Goal: Task Accomplishment & Management: Complete application form

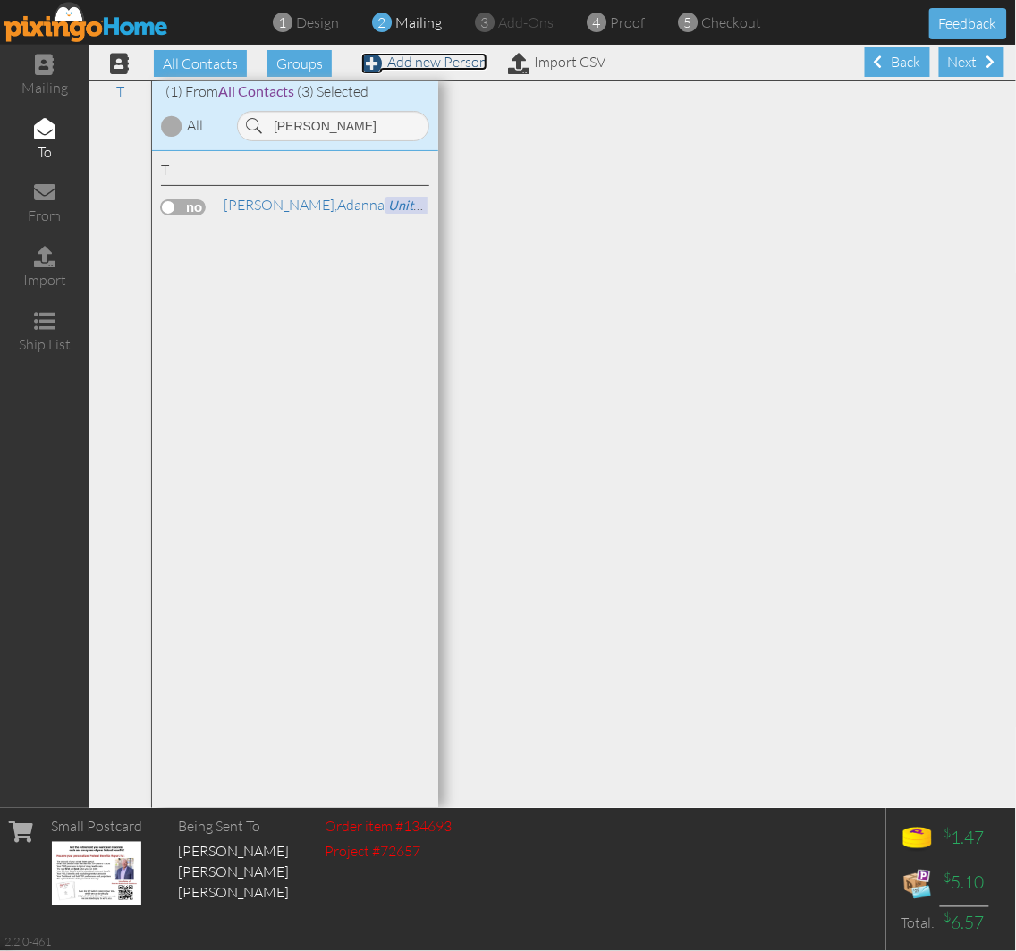
click at [433, 57] on link "Add new Person" at bounding box center [424, 62] width 126 height 18
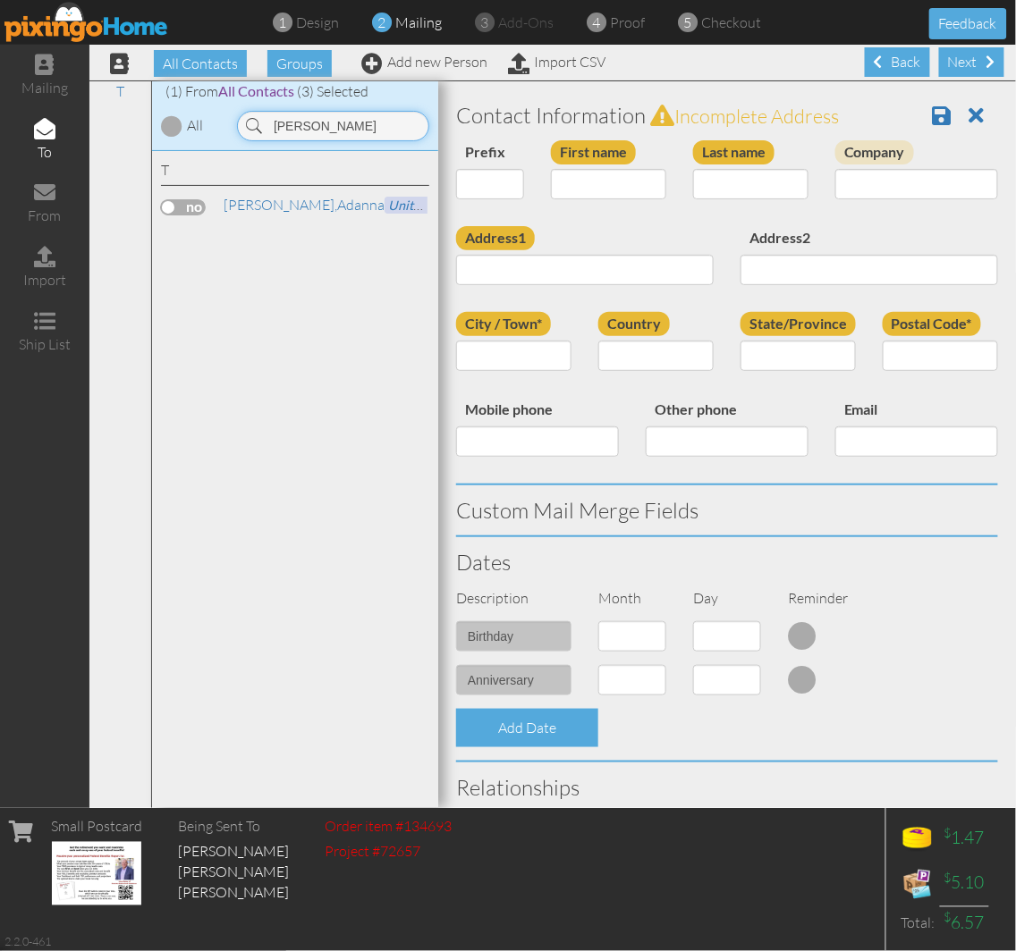
click at [325, 137] on input "danna" at bounding box center [333, 126] width 192 height 30
type input "aixa"
drag, startPoint x: 175, startPoint y: 388, endPoint x: 198, endPoint y: 376, distance: 25.2
click at [176, 389] on div "C Camareno, Aixa" at bounding box center [295, 480] width 286 height 658
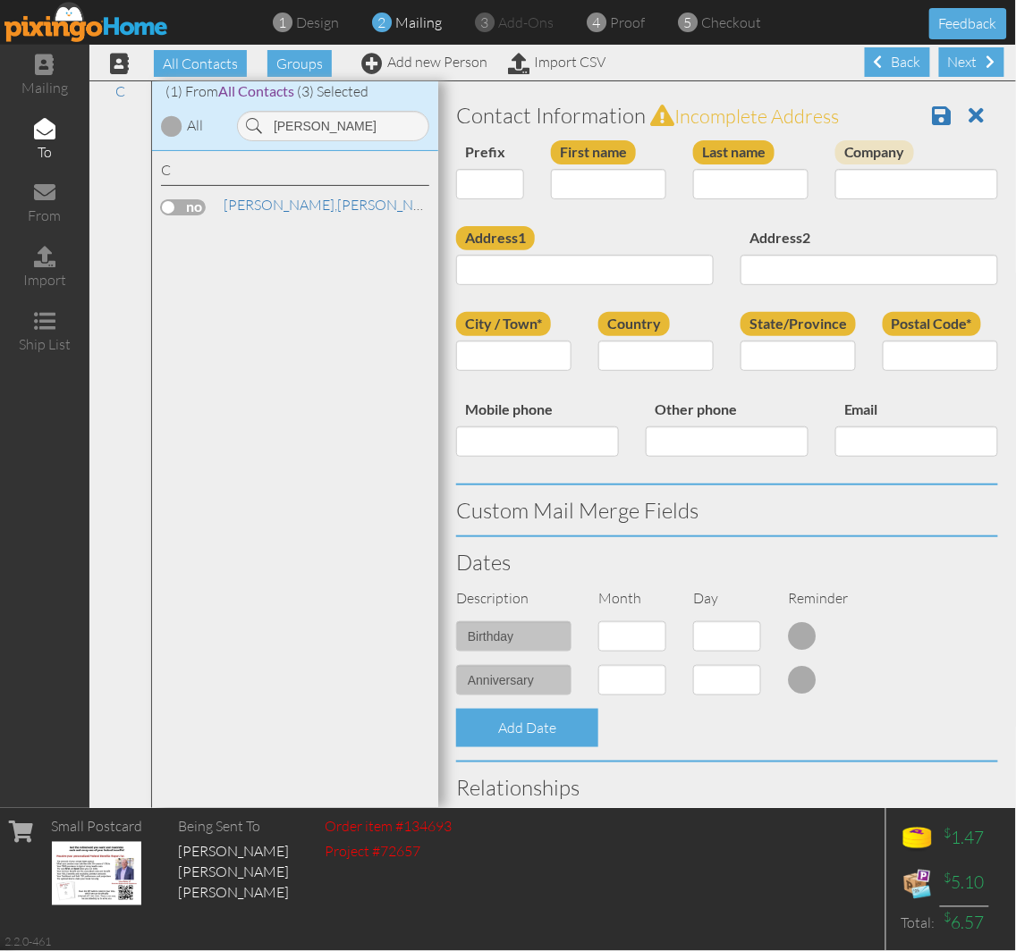
click at [184, 201] on label at bounding box center [183, 207] width 45 height 16
click at [0, 0] on input "checkbox" at bounding box center [0, 0] width 0 height 0
click at [606, 194] on input "First name" at bounding box center [608, 184] width 115 height 30
type input "[PERSON_NAME]"
click at [784, 180] on span at bounding box center [791, 184] width 14 height 14
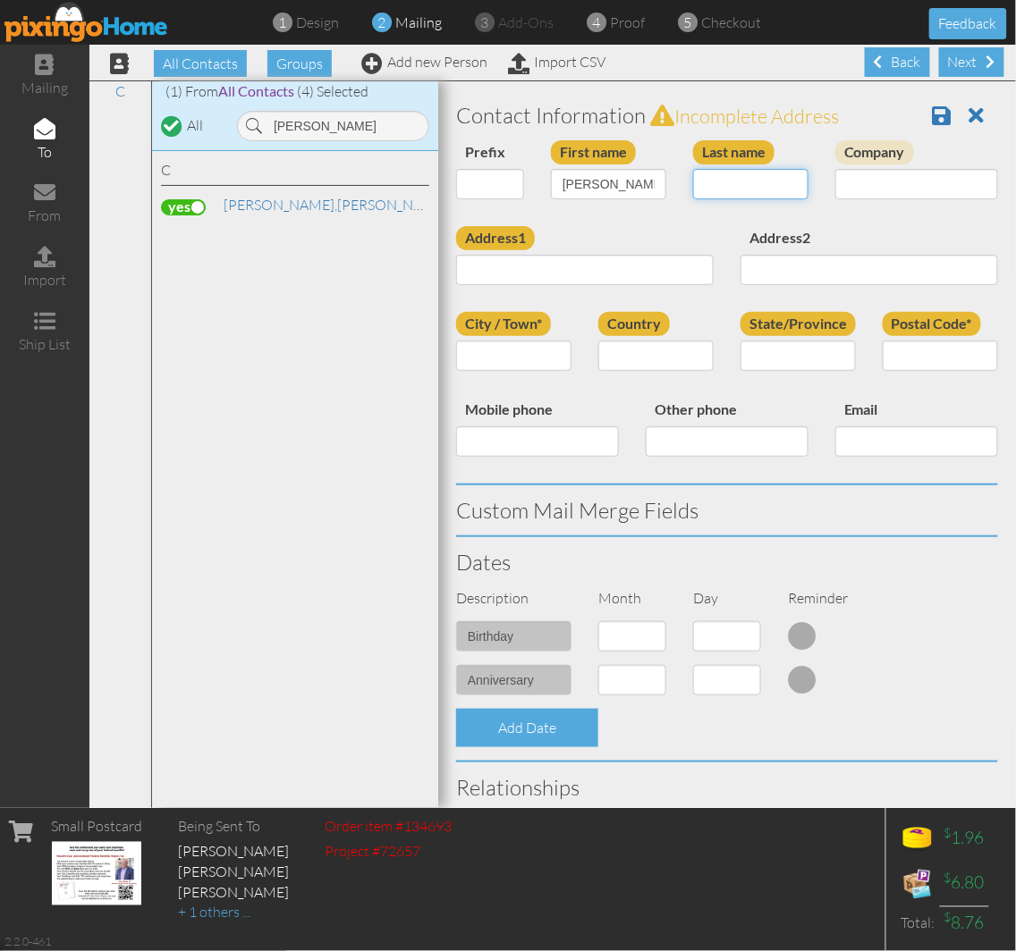
click at [736, 189] on input "Last name" at bounding box center [750, 184] width 115 height 30
type input "Quiles"
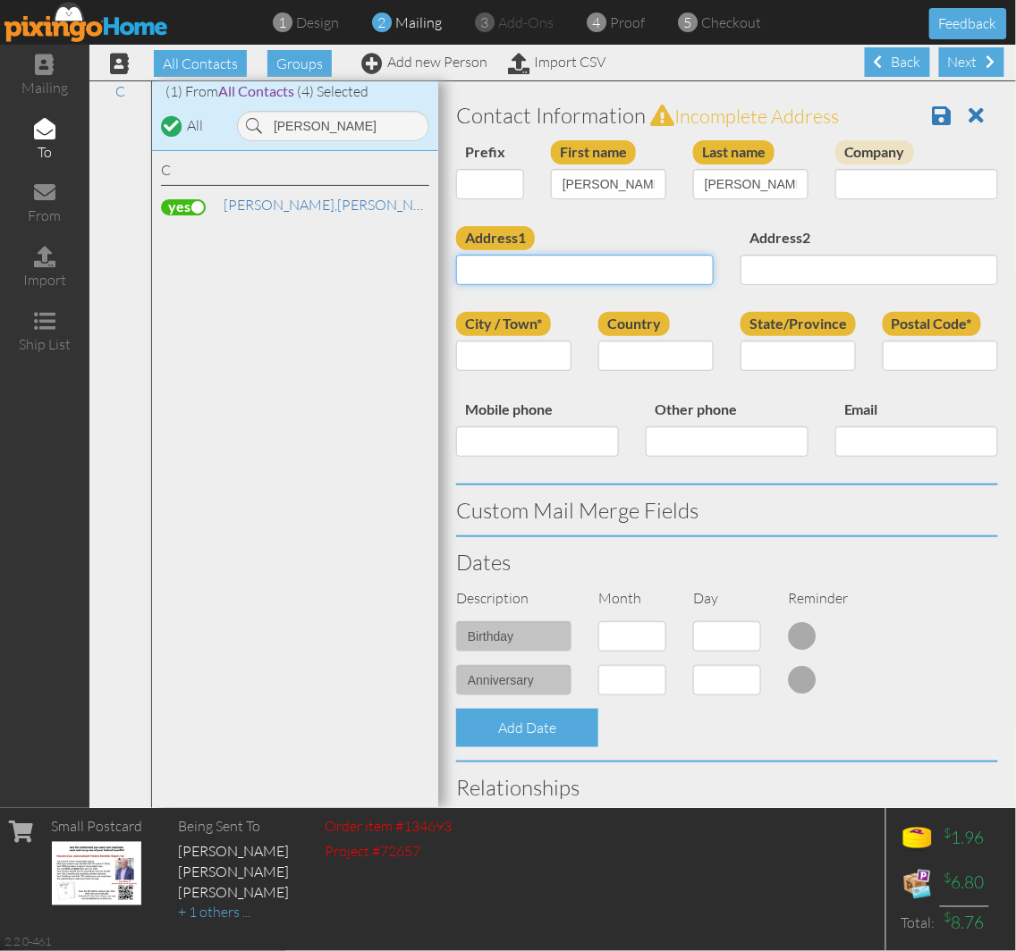
click at [519, 259] on input "Address1" at bounding box center [584, 270] width 257 height 30
paste input "7000 Carr 844 Apartment 3D7 San Juan, Puerto Rico 00926 United States"
click at [599, 274] on input "7000 Carr 844 Apartment 3D7 San Juan, Puerto Rico 00926 United States" at bounding box center [584, 270] width 257 height 30
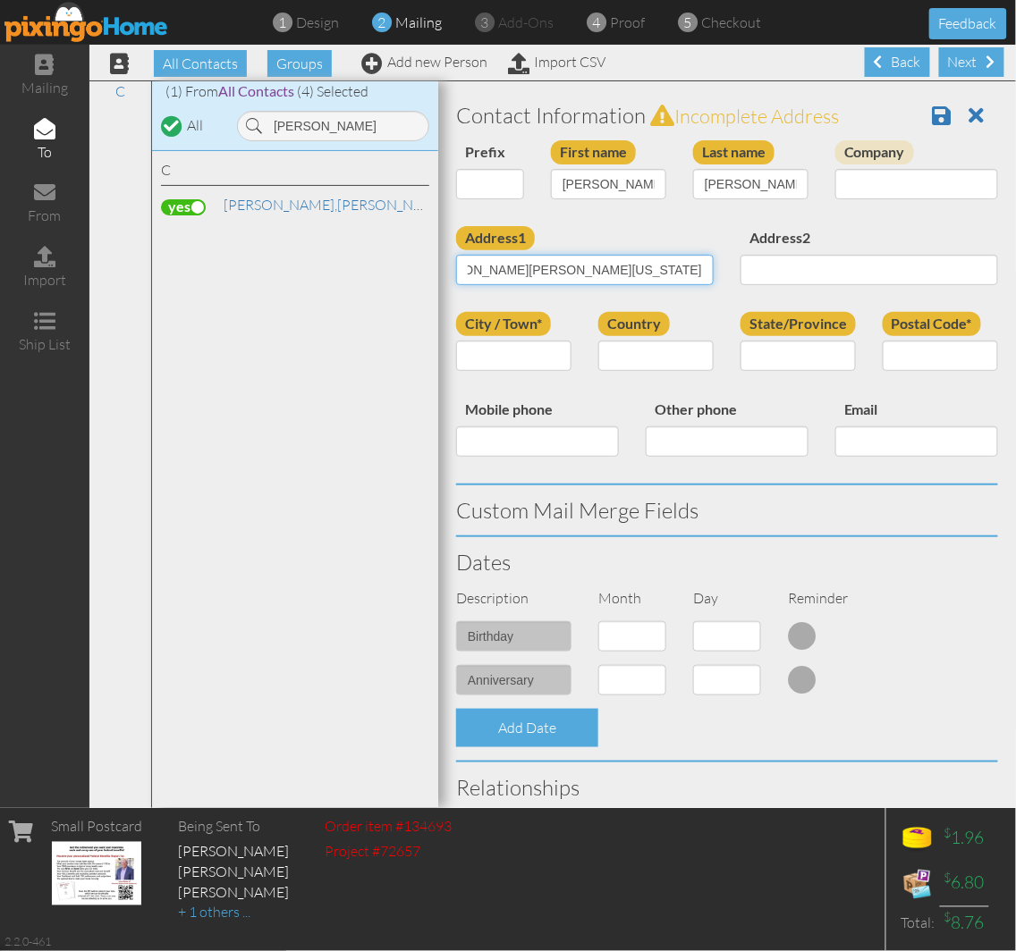
type input "7000 Carr 844 Apartment 3D7 San Juan, Puerto Rico 00926 United States"
click at [887, 360] on input "Postal Code*" at bounding box center [939, 356] width 115 height 30
paste input "00926"
type input "00926"
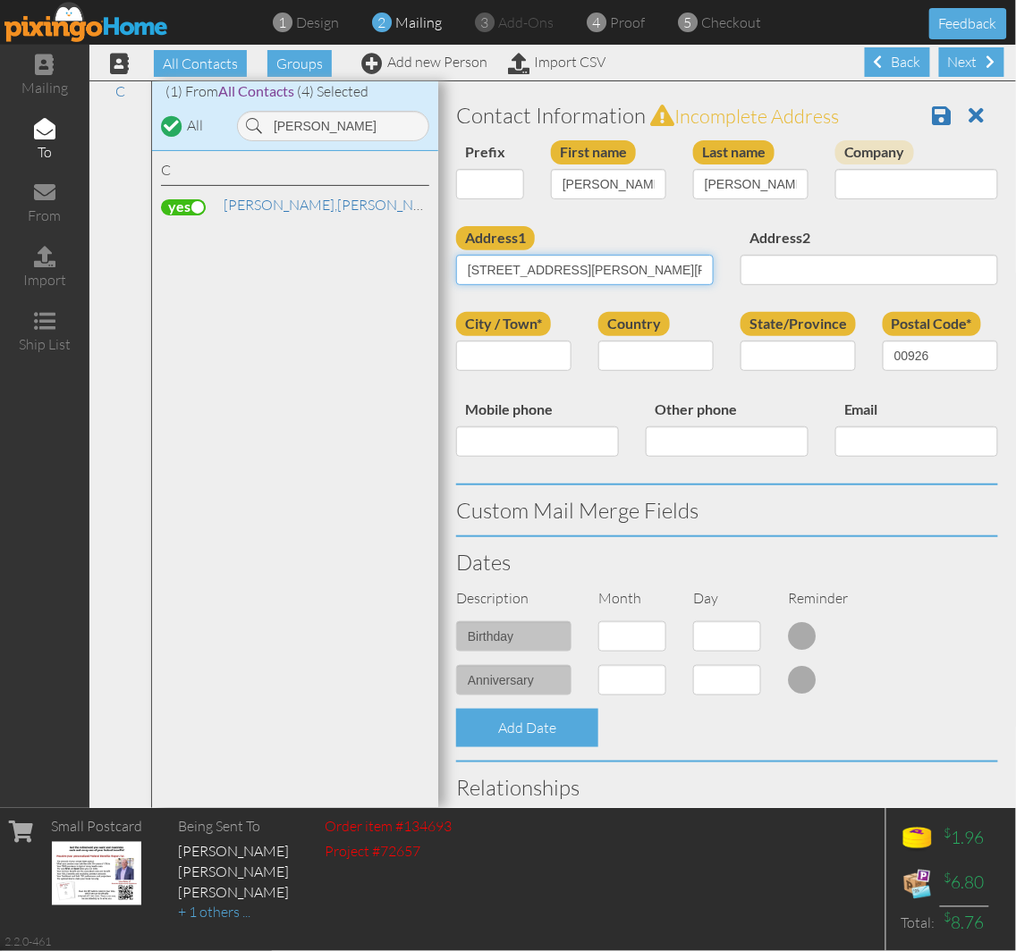
click at [535, 264] on input "7000 Carr 844 Apartment 3D7 San Juan, Puerto Rico 00926 United States" at bounding box center [584, 270] width 257 height 30
click at [619, 274] on input "7000 Carr 844 Apartment 3D7 San Juan, Puerto Rico 00926 United States" at bounding box center [584, 270] width 257 height 30
click at [627, 274] on input "7000 Carr 844 Apartment 3D7 San Juan, Puerto Rico 00926 United States" at bounding box center [584, 270] width 257 height 30
drag, startPoint x: 641, startPoint y: 274, endPoint x: 576, endPoint y: 264, distance: 66.1
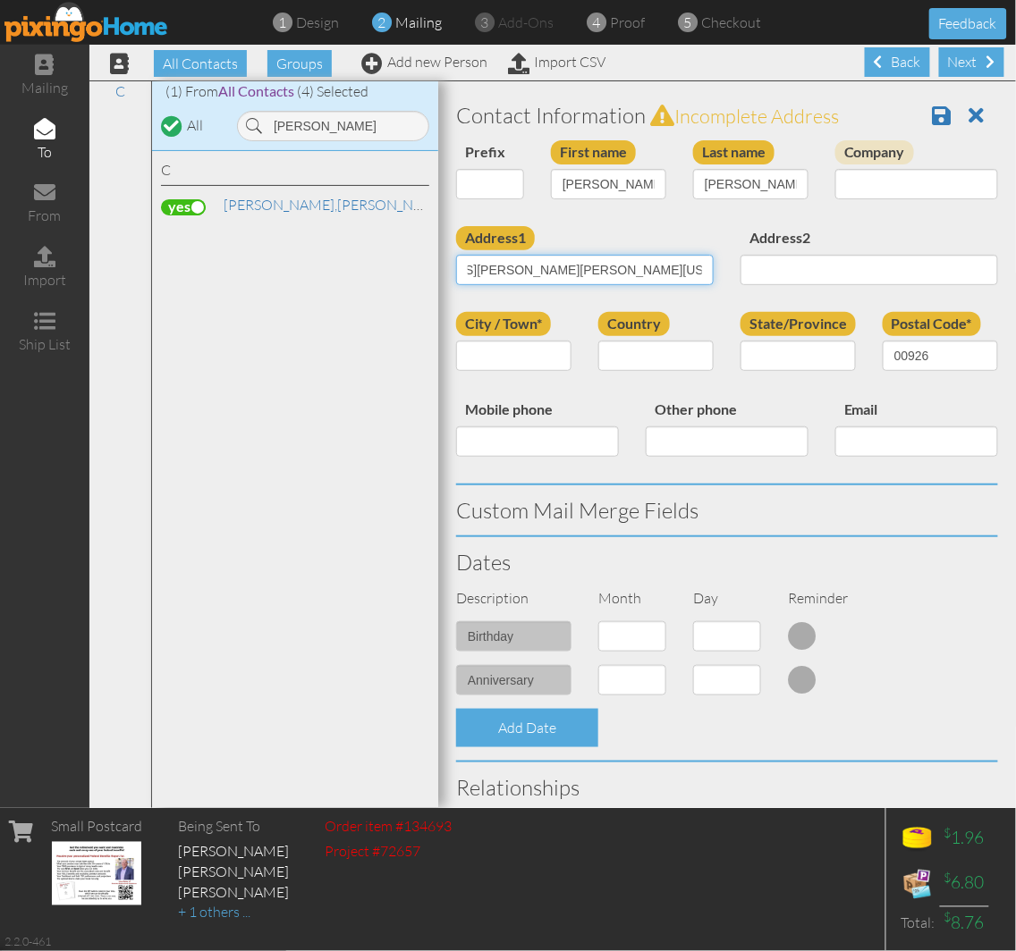
click at [576, 264] on input "7000 Carr 844 Apartment 3D7 San Juan, Puerto Rico 00926 United States" at bounding box center [584, 270] width 257 height 30
click at [560, 417] on label "Mobile phone" at bounding box center [508, 410] width 105 height 24
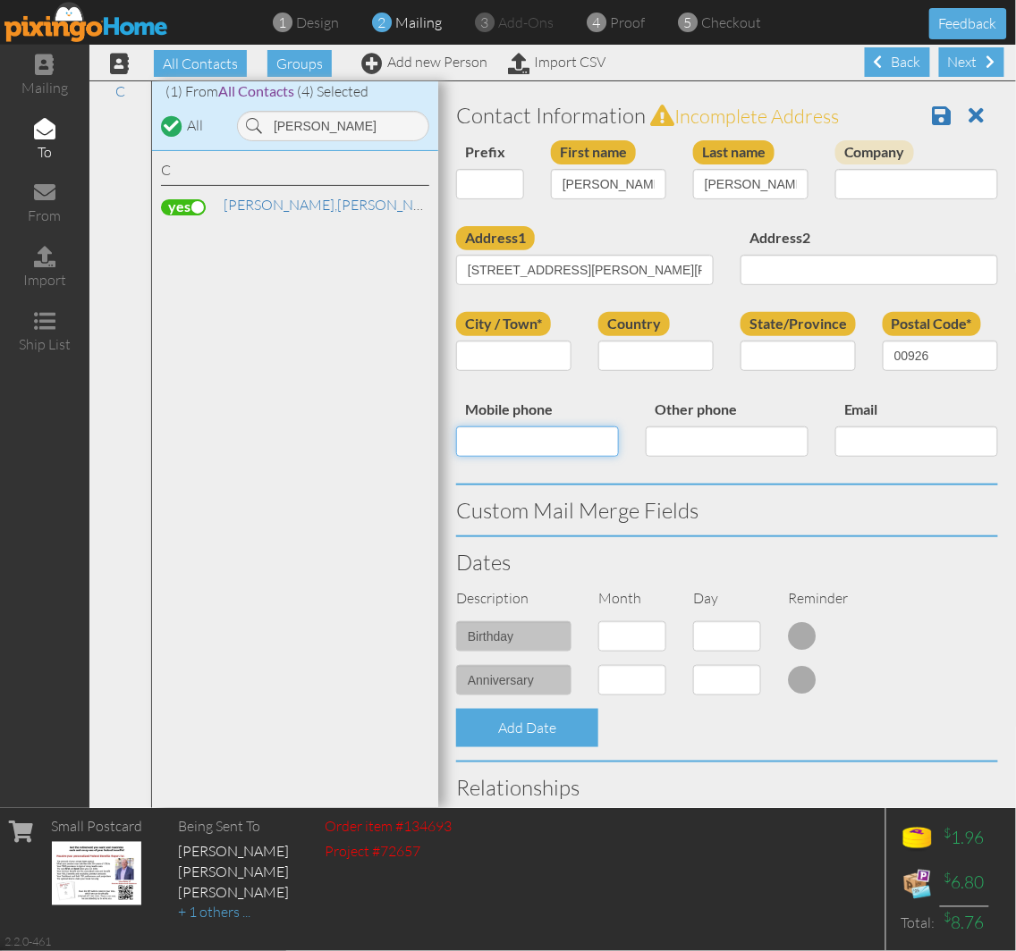
click at [560, 426] on input "Mobile phone" at bounding box center [537, 441] width 163 height 30
click at [519, 362] on input "City / Town*" at bounding box center [513, 356] width 115 height 30
paste input "San [PERSON_NAME]"
type input "San [PERSON_NAME]"
click at [636, 355] on select "[GEOGRAPHIC_DATA] -------------- [GEOGRAPHIC_DATA] [GEOGRAPHIC_DATA] [GEOGRAPHI…" at bounding box center [655, 356] width 115 height 30
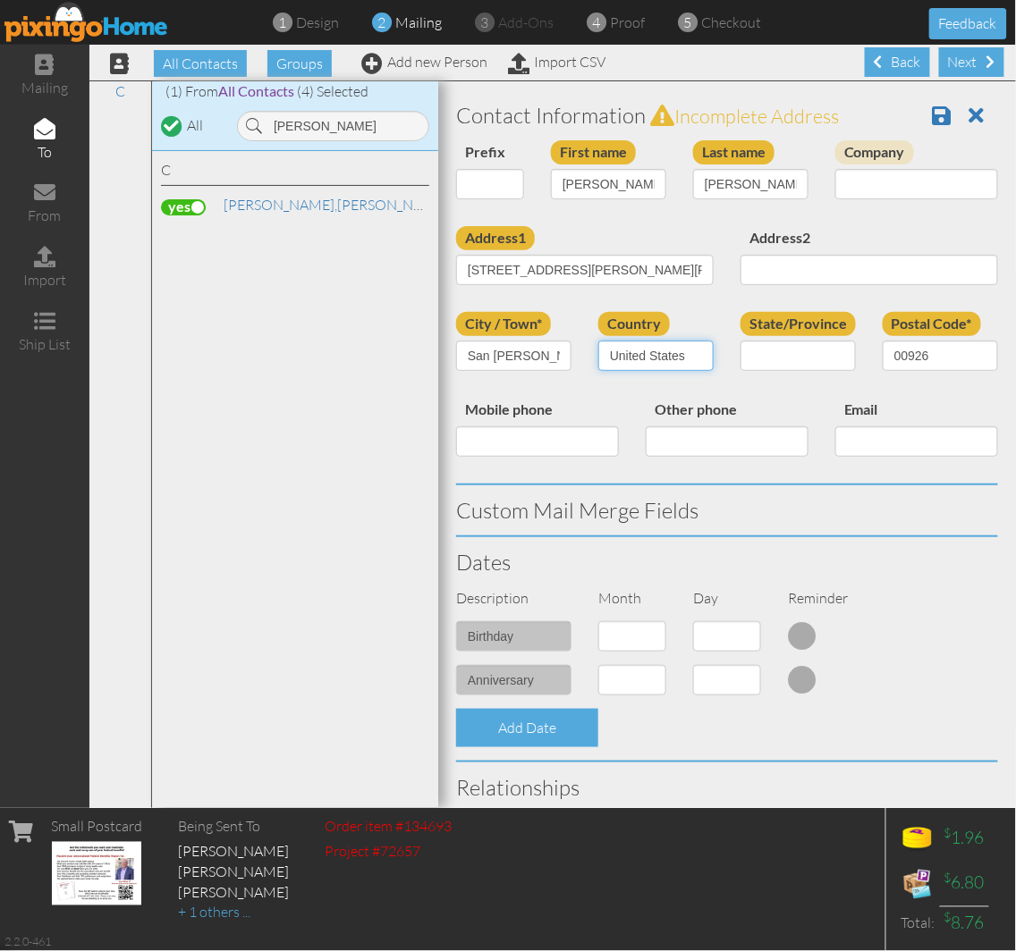
click at [598, 341] on select "[GEOGRAPHIC_DATA] -------------- [GEOGRAPHIC_DATA] [GEOGRAPHIC_DATA] [GEOGRAPHI…" at bounding box center [655, 356] width 115 height 30
click at [789, 352] on select "AA (Military) AE (Military) Alabama Alaska American Samoa AP (Military) Arizona…" at bounding box center [797, 356] width 115 height 30
click at [679, 351] on select "[GEOGRAPHIC_DATA] -------------- [GEOGRAPHIC_DATA] [GEOGRAPHIC_DATA] [GEOGRAPHI…" at bounding box center [655, 356] width 115 height 30
select select "object:17461"
click at [598, 341] on select "[GEOGRAPHIC_DATA] -------------- [GEOGRAPHIC_DATA] [GEOGRAPHIC_DATA] [GEOGRAPHI…" at bounding box center [655, 356] width 115 height 30
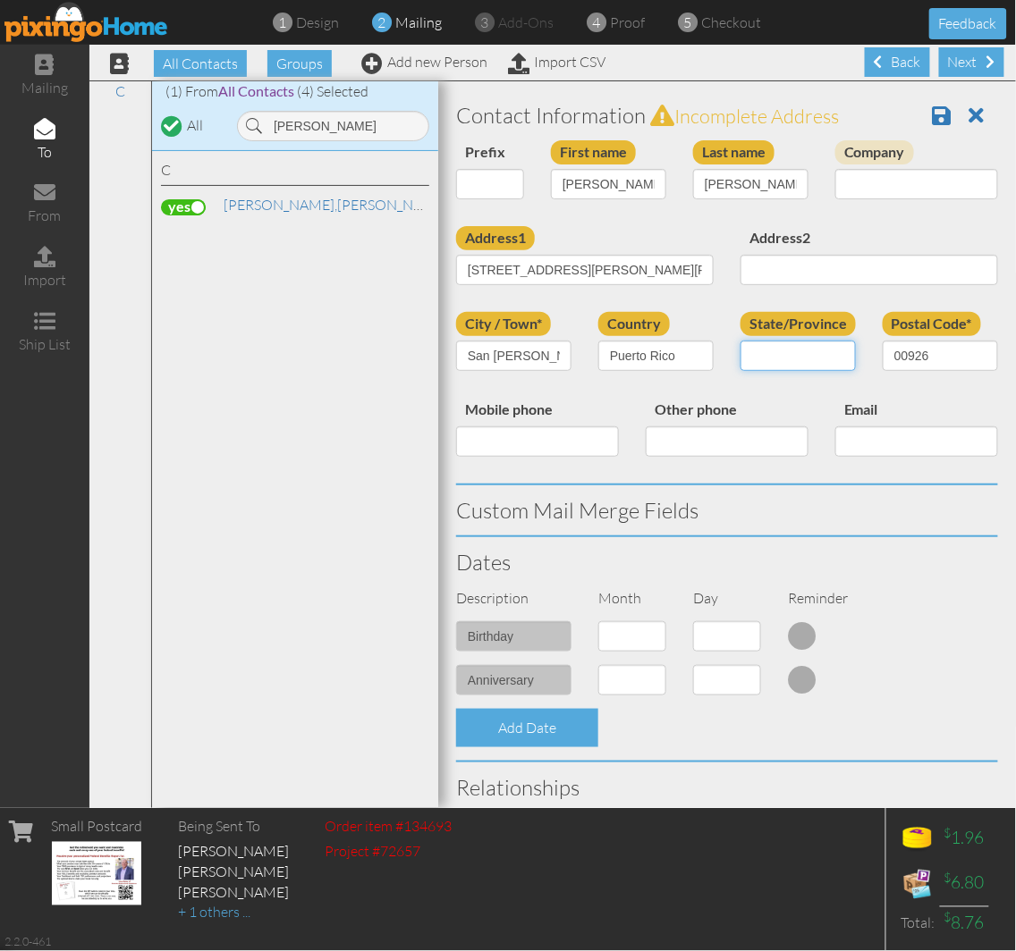
click at [766, 358] on input "State/Province" at bounding box center [797, 356] width 115 height 30
paste input "San [PERSON_NAME]"
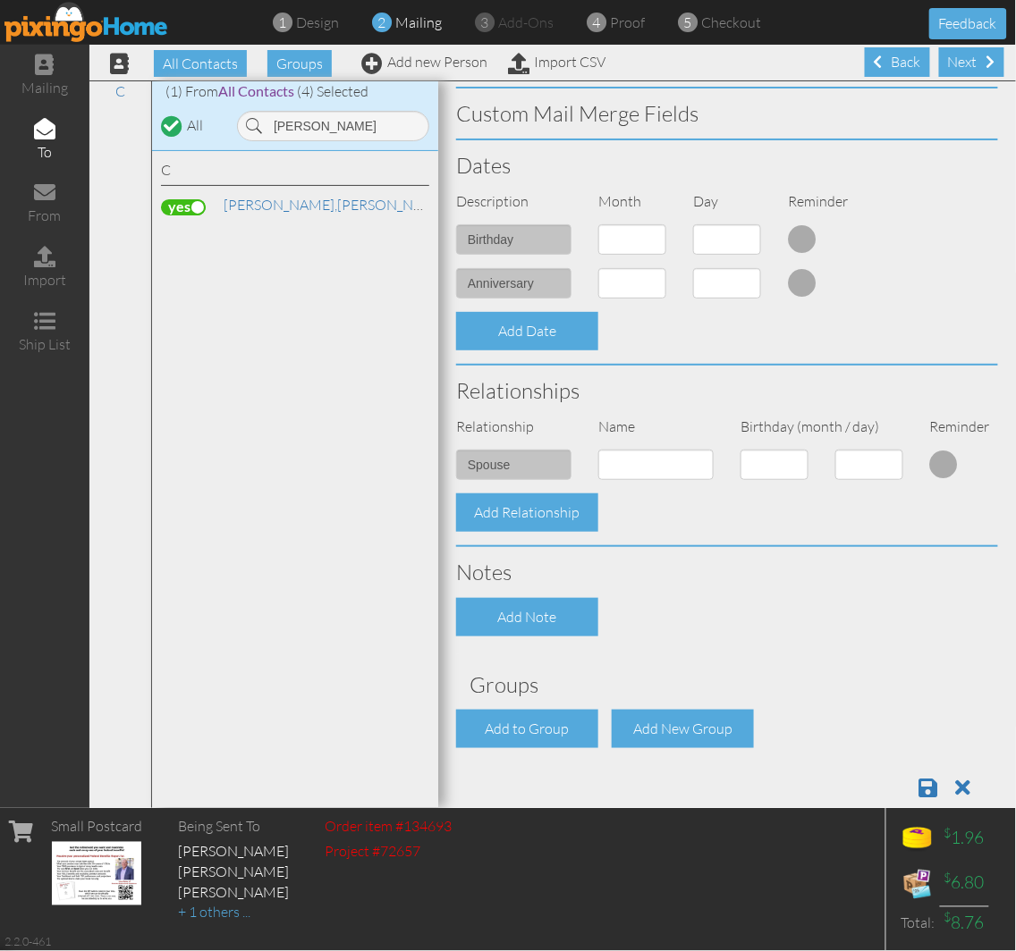
scroll to position [445, 0]
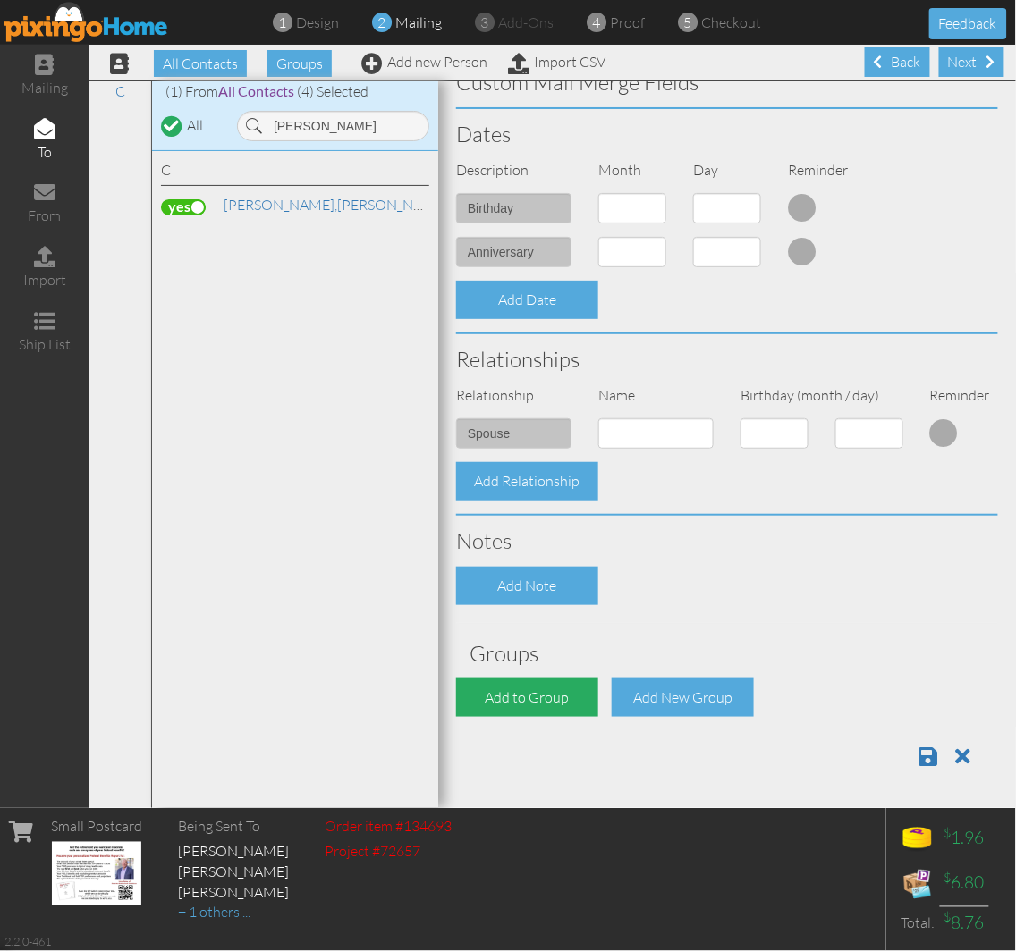
type input "San [PERSON_NAME]"
click at [513, 684] on div "Add to Group" at bounding box center [527, 698] width 142 height 38
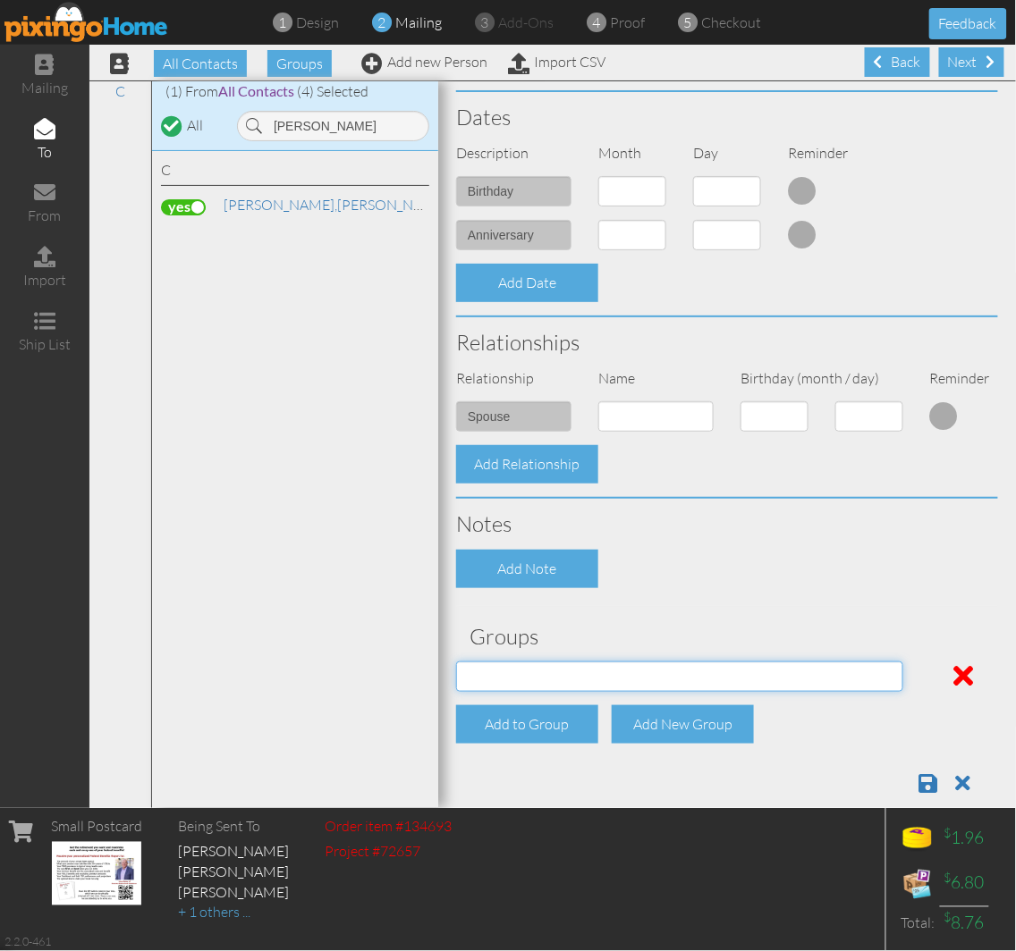
click at [522, 689] on select "[DATE] SMARTER FEDS OSD DMEA [US_STATE] [DATE] BOP Onsite 08/12 [US_STATE] Regi…" at bounding box center [679, 677] width 447 height 30
select select "object:26613"
click at [456, 678] on select "[DATE] SMARTER FEDS OSD DMEA [US_STATE] [DATE] BOP Onsite 08/12 [US_STATE] Regi…" at bounding box center [679, 677] width 447 height 30
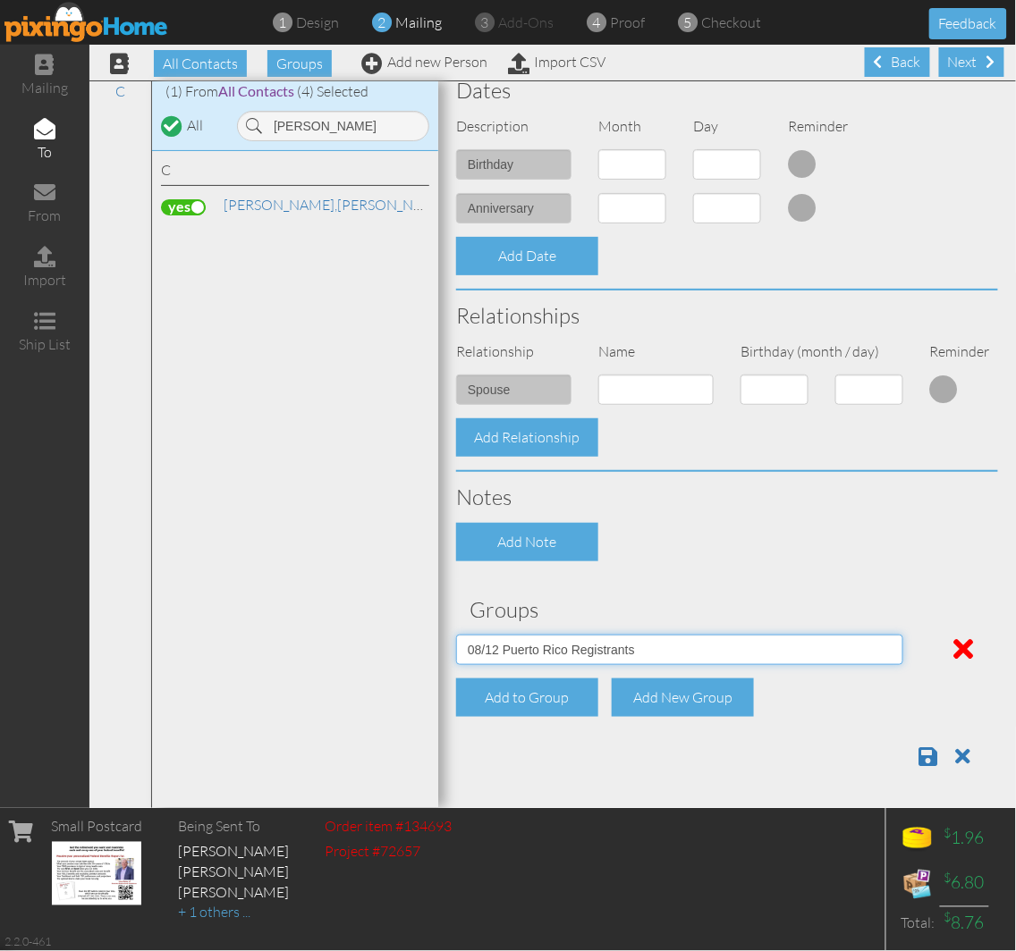
scroll to position [489, 0]
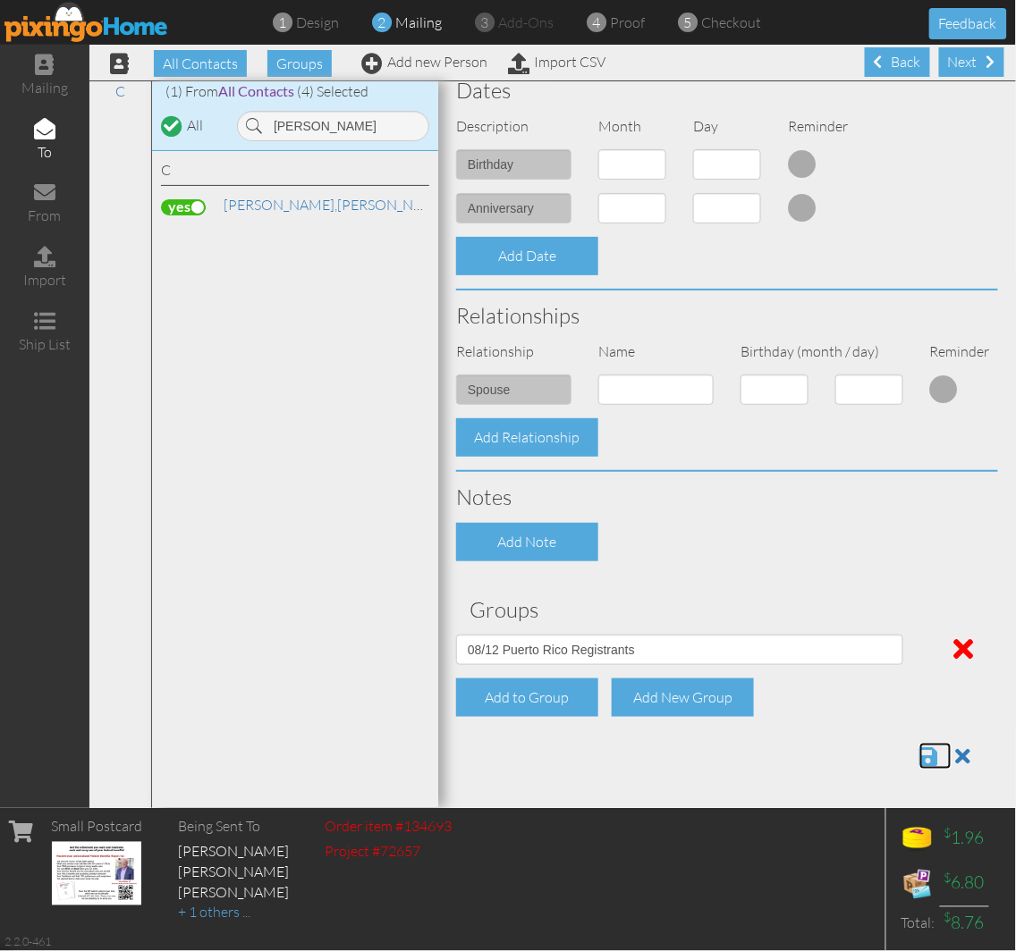
click at [919, 748] on span at bounding box center [928, 756] width 19 height 21
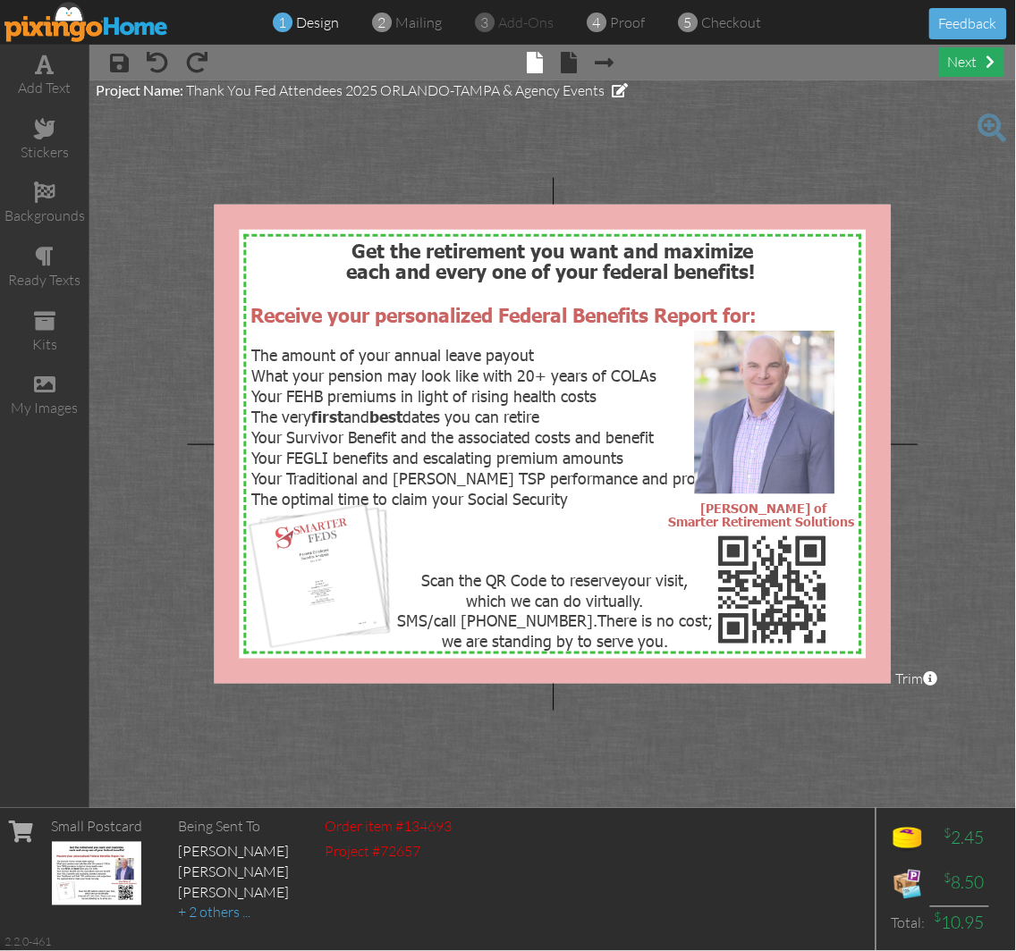
click at [994, 52] on div "next" at bounding box center [971, 62] width 65 height 30
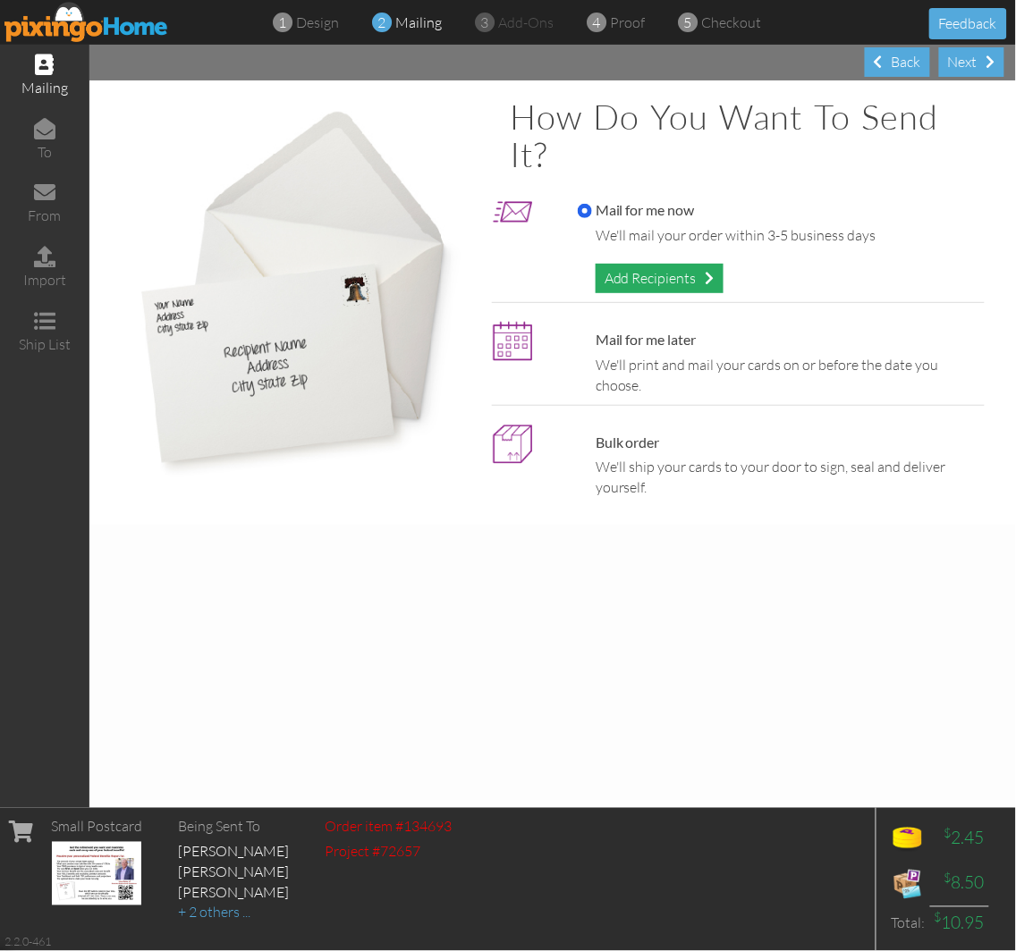
click at [678, 283] on div "Add Recipients" at bounding box center [659, 279] width 128 height 30
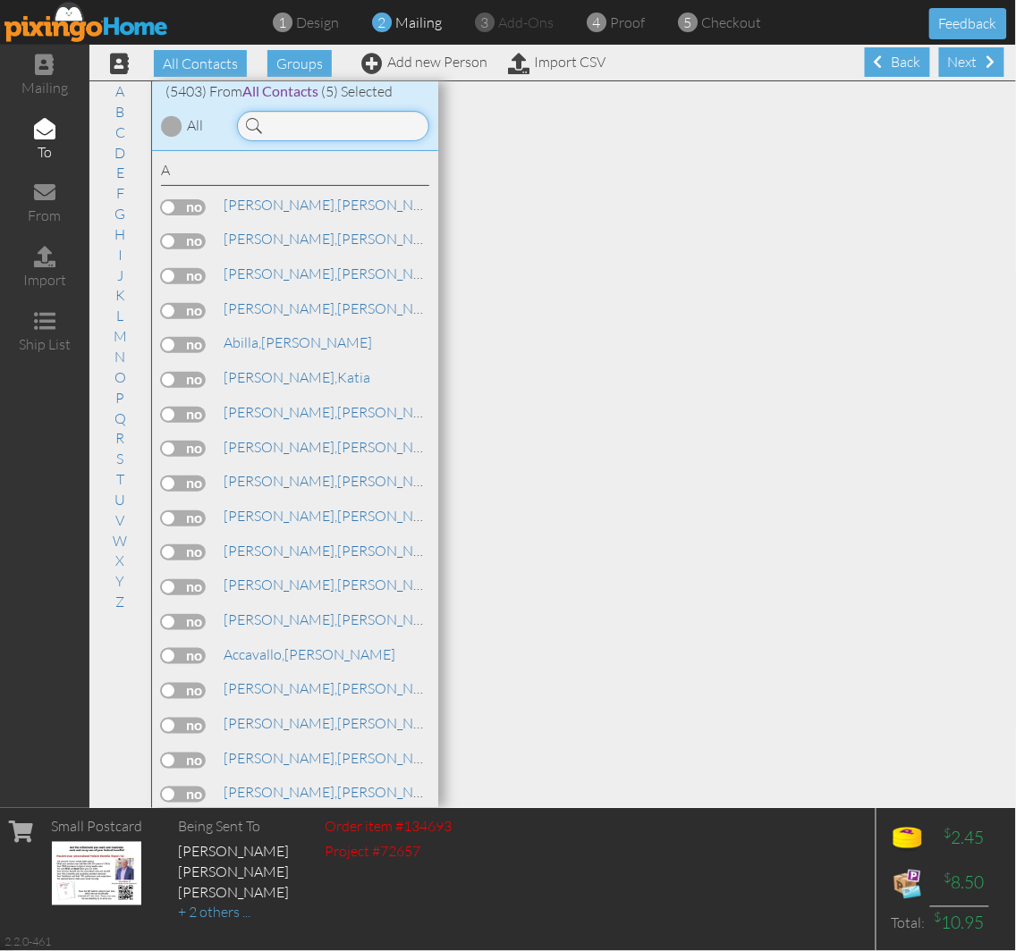
drag, startPoint x: 678, startPoint y: 283, endPoint x: 326, endPoint y: 129, distance: 383.5
click at [326, 129] on input at bounding box center [333, 126] width 192 height 30
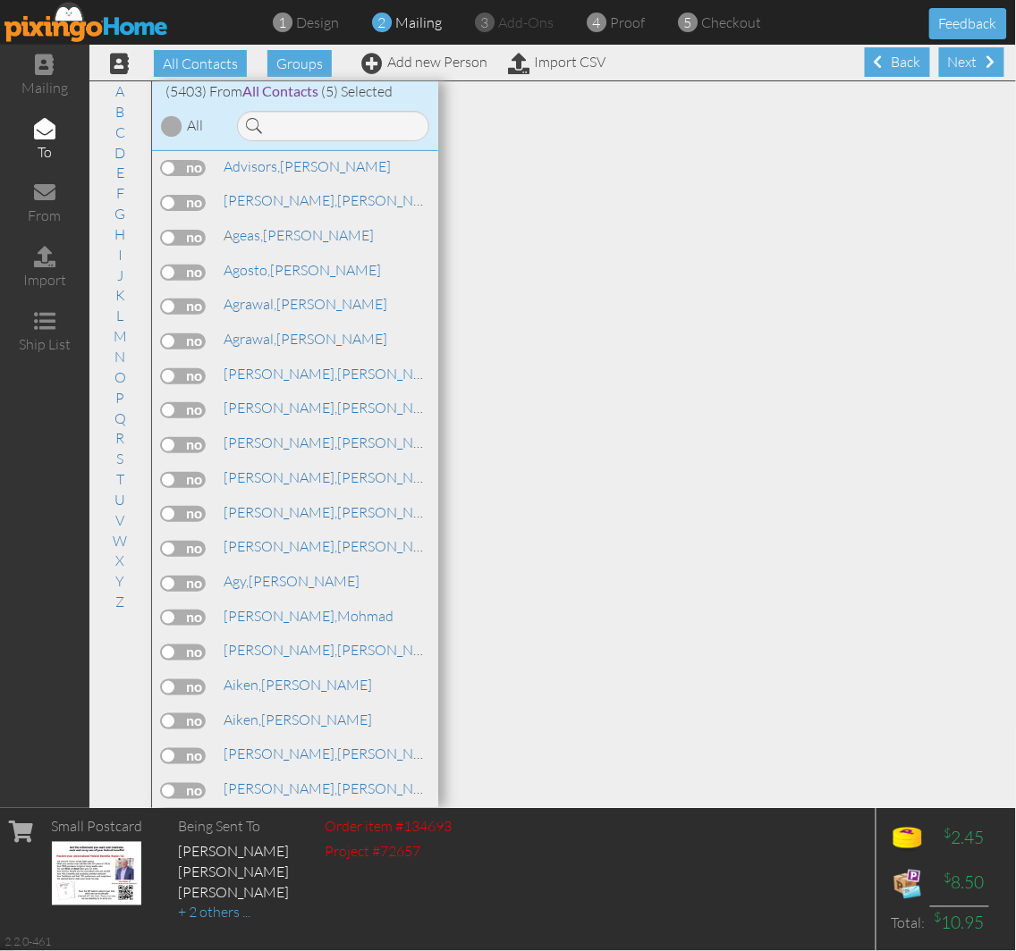
scroll to position [1589, 0]
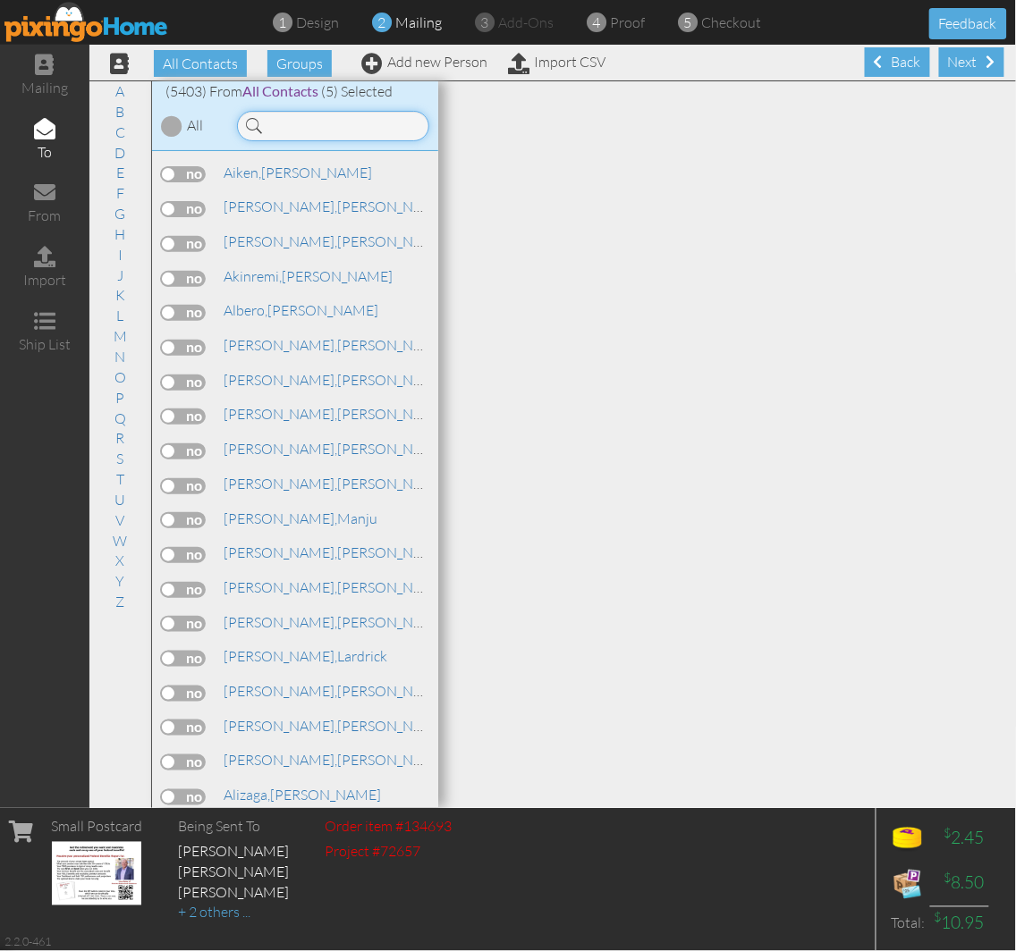
click at [311, 127] on input at bounding box center [333, 126] width 192 height 30
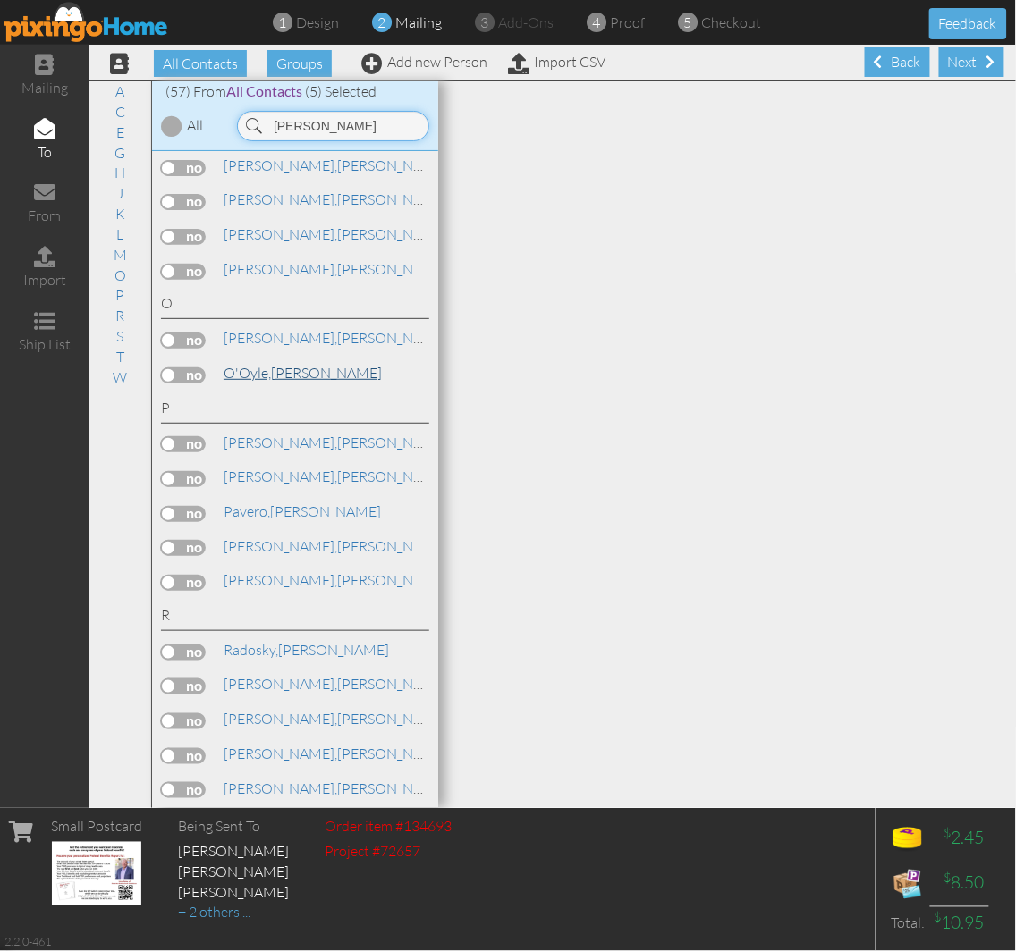
scroll to position [1258, 0]
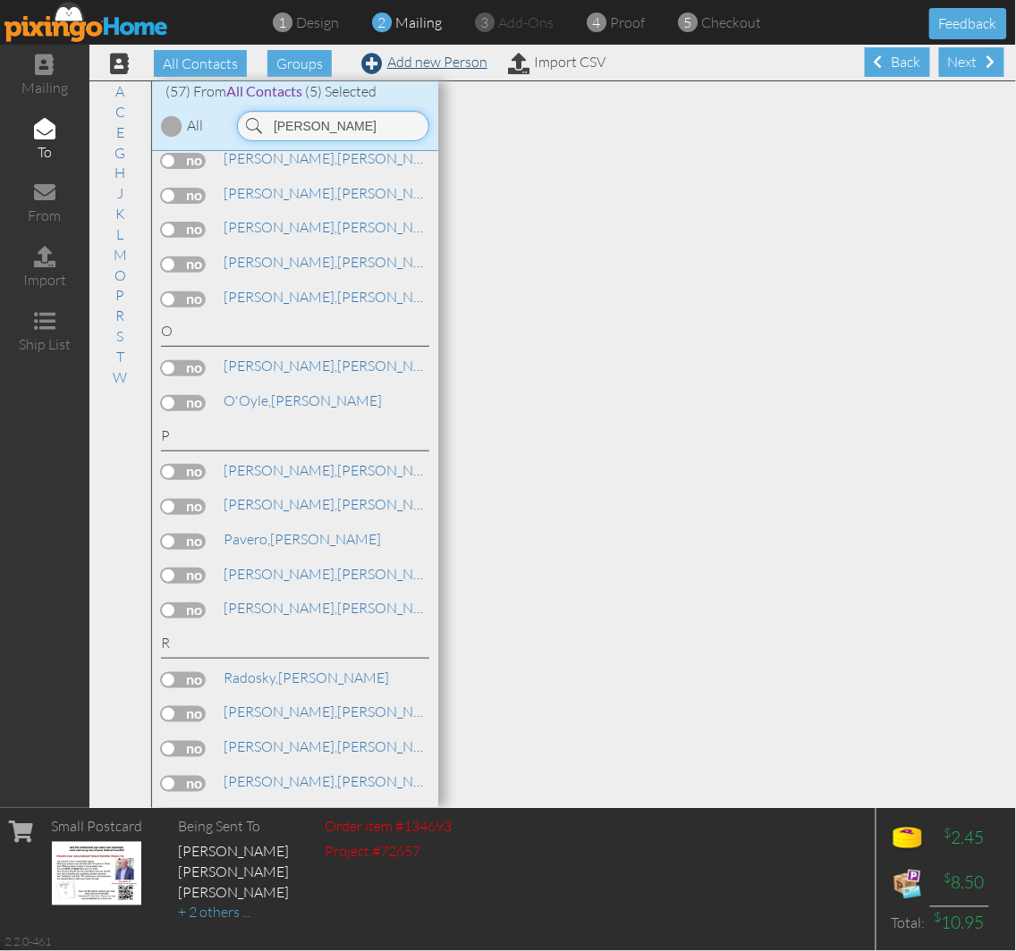
type input "[PERSON_NAME]"
click at [412, 60] on link "Add new Person" at bounding box center [424, 62] width 126 height 18
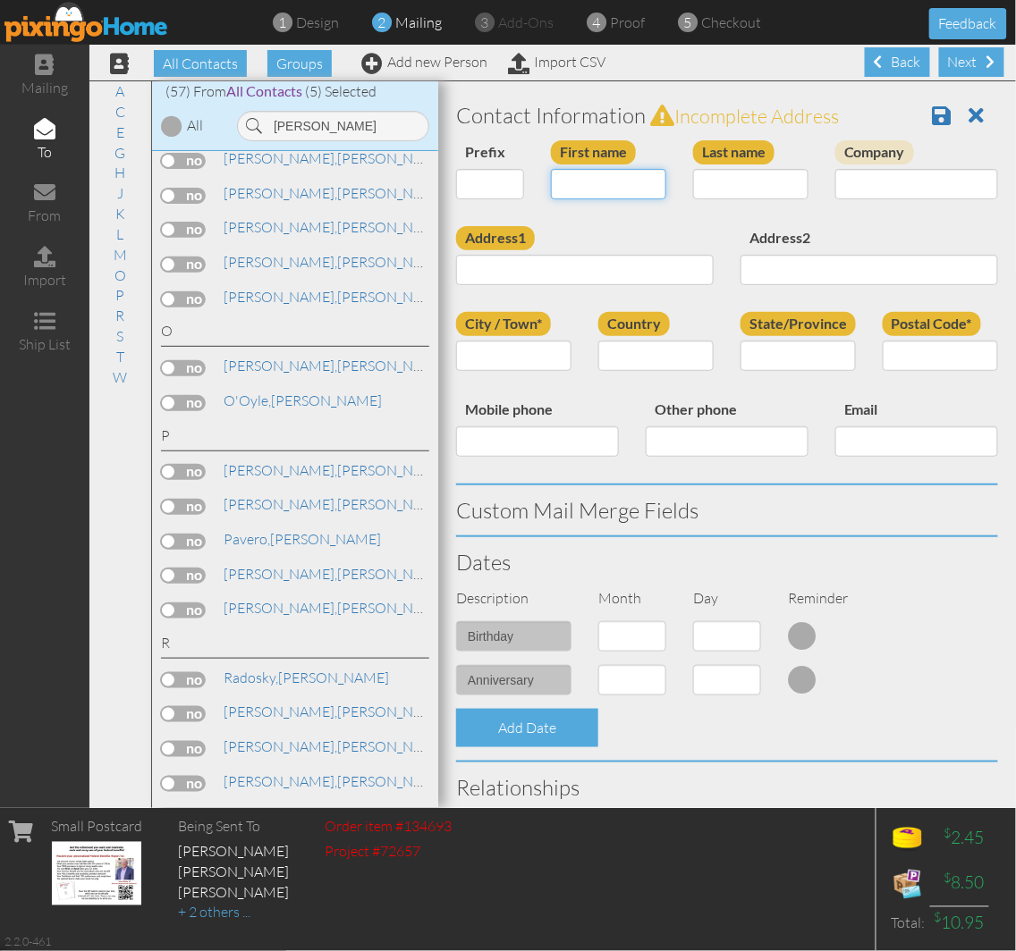
click at [569, 180] on input "First name" at bounding box center [608, 184] width 115 height 30
type input "[PERSON_NAME]"
click at [704, 176] on input "Last name" at bounding box center [750, 184] width 115 height 30
type input "[PERSON_NAME]"
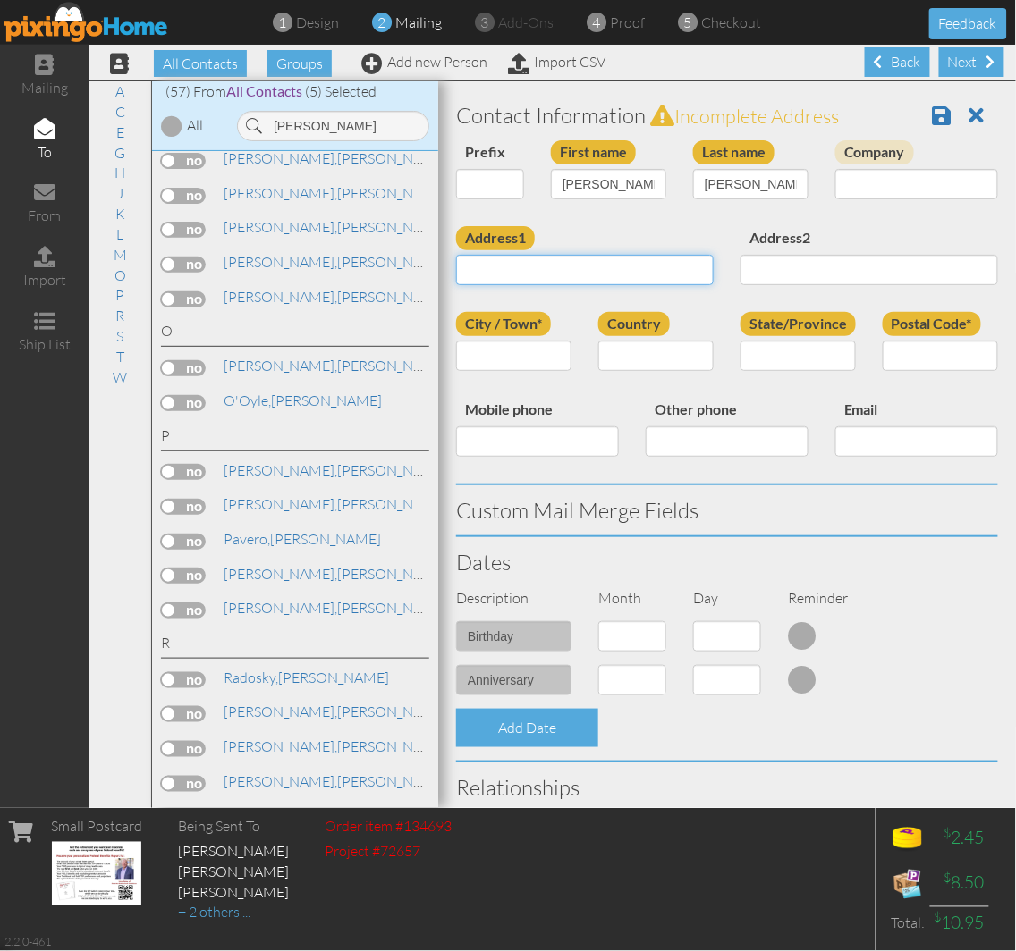
click at [541, 264] on input "Address1" at bounding box center [584, 270] width 257 height 30
drag, startPoint x: 542, startPoint y: 252, endPoint x: 444, endPoint y: 264, distance: 98.1
click at [444, 264] on div "Address1" at bounding box center [585, 262] width 284 height 72
click at [477, 268] on input "Address1" at bounding box center [584, 270] width 257 height 30
paste input "[STREET_ADDRESS][PERSON_NAME][PERSON_NAME][US_STATE]"
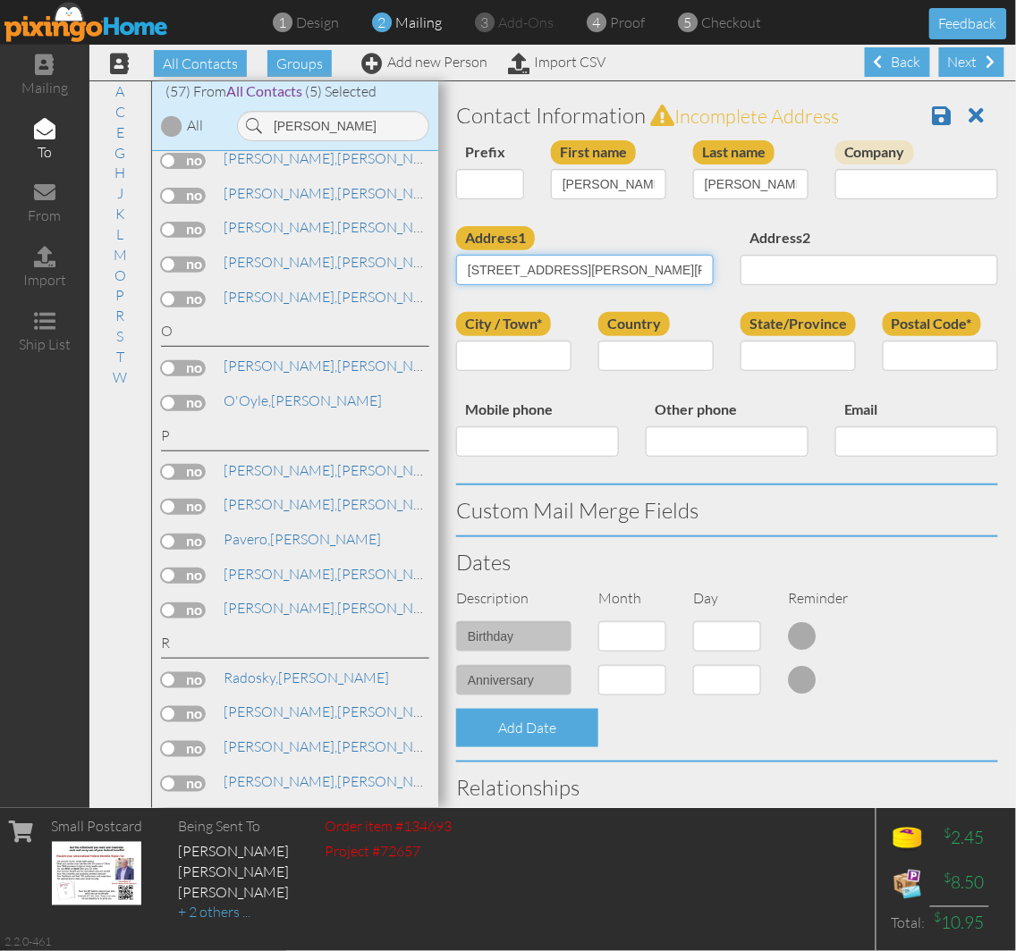
scroll to position [0, 320]
click at [593, 265] on input "[STREET_ADDRESS][PERSON_NAME][PERSON_NAME][US_STATE]" at bounding box center [584, 270] width 257 height 30
type input "[STREET_ADDRESS][PERSON_NAME][PERSON_NAME][US_STATE]"
click at [843, 458] on div "Email" at bounding box center [917, 434] width 190 height 72
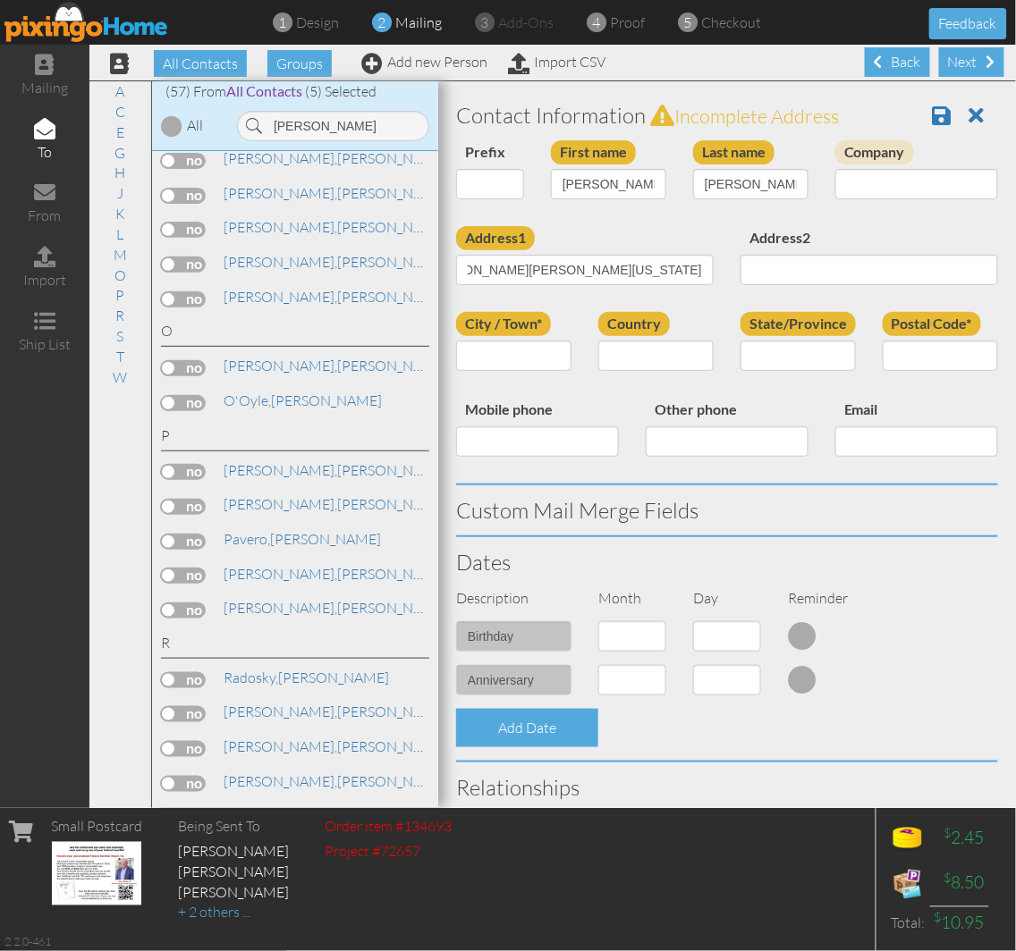
scroll to position [0, 0]
click at [928, 354] on input "Postal Code*" at bounding box center [939, 356] width 115 height 30
paste input "00918"
type input "00918"
click at [537, 265] on input "[STREET_ADDRESS][PERSON_NAME][PERSON_NAME][US_STATE]" at bounding box center [584, 270] width 257 height 30
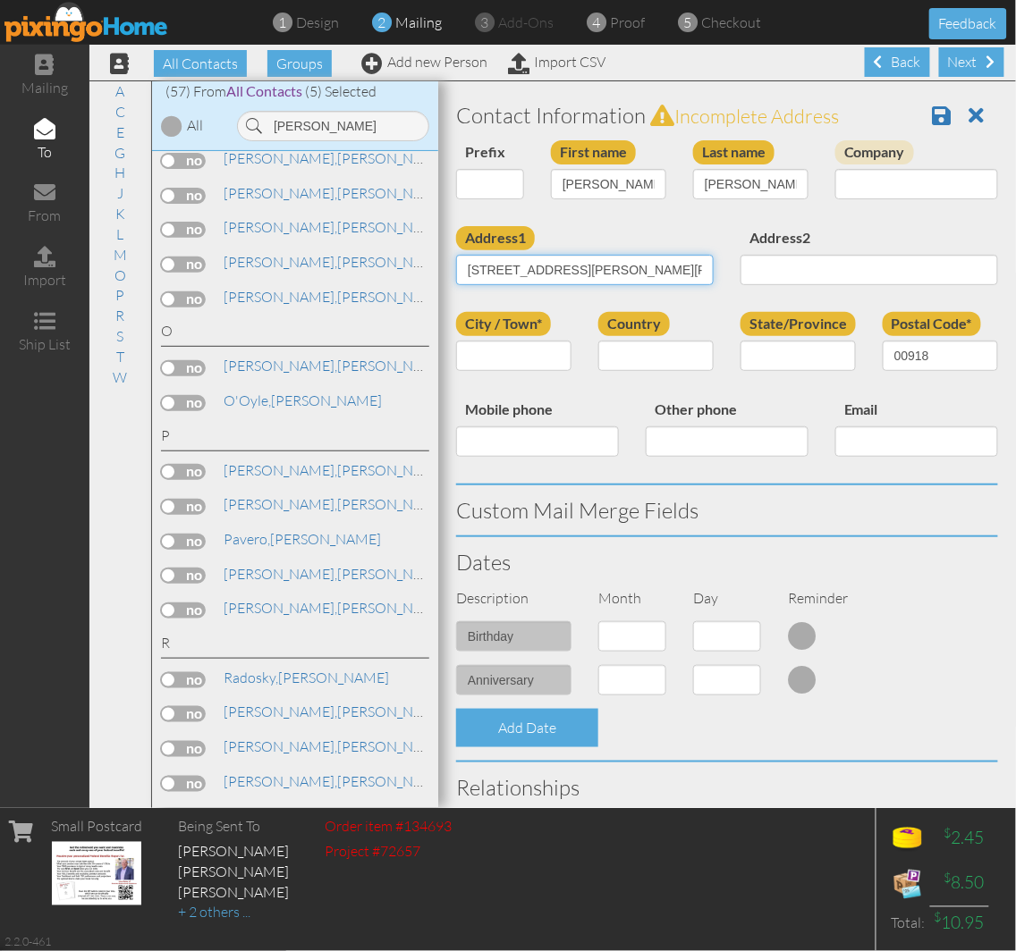
click at [619, 268] on input "[STREET_ADDRESS][PERSON_NAME][PERSON_NAME][US_STATE]" at bounding box center [584, 270] width 257 height 30
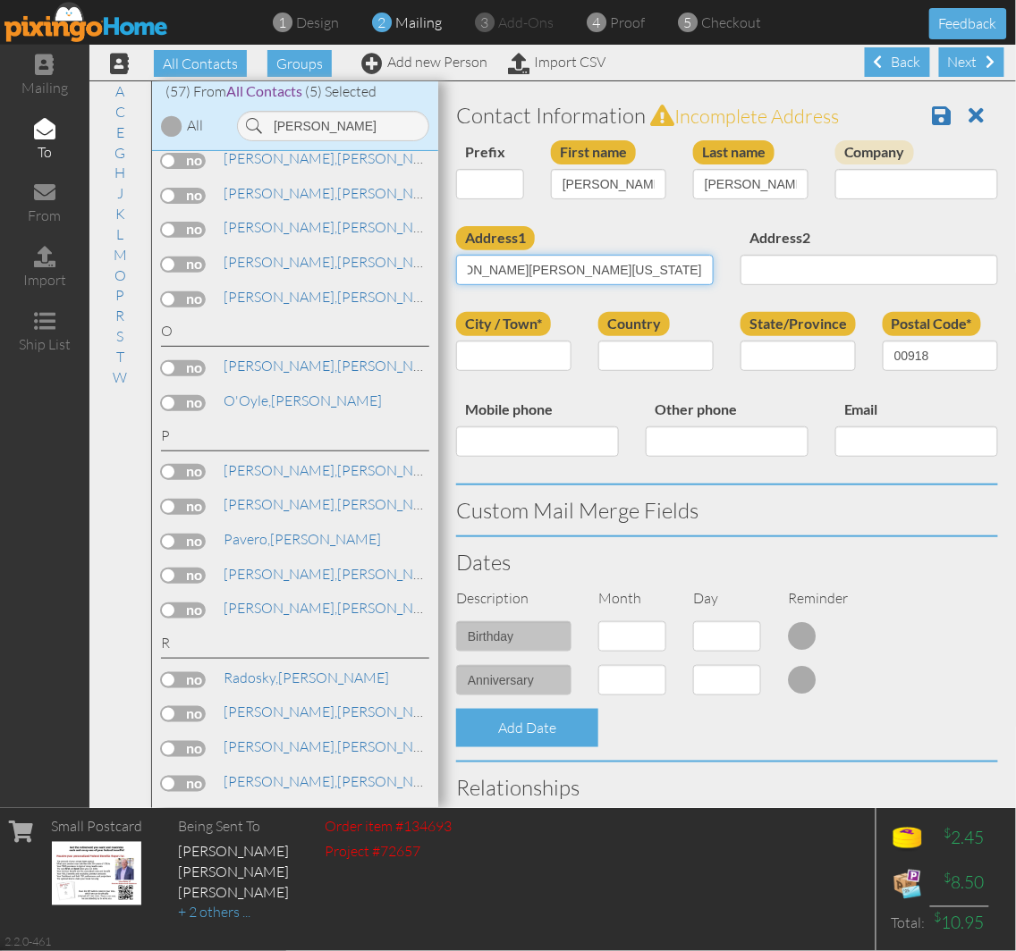
click at [606, 270] on input "[STREET_ADDRESS][PERSON_NAME][PERSON_NAME][US_STATE]" at bounding box center [584, 270] width 257 height 30
drag, startPoint x: 600, startPoint y: 271, endPoint x: 651, endPoint y: 269, distance: 51.0
click at [651, 269] on input "[STREET_ADDRESS][PERSON_NAME][PERSON_NAME][US_STATE]" at bounding box center [584, 270] width 257 height 30
click at [801, 384] on div "State/Province" at bounding box center [798, 348] width 142 height 72
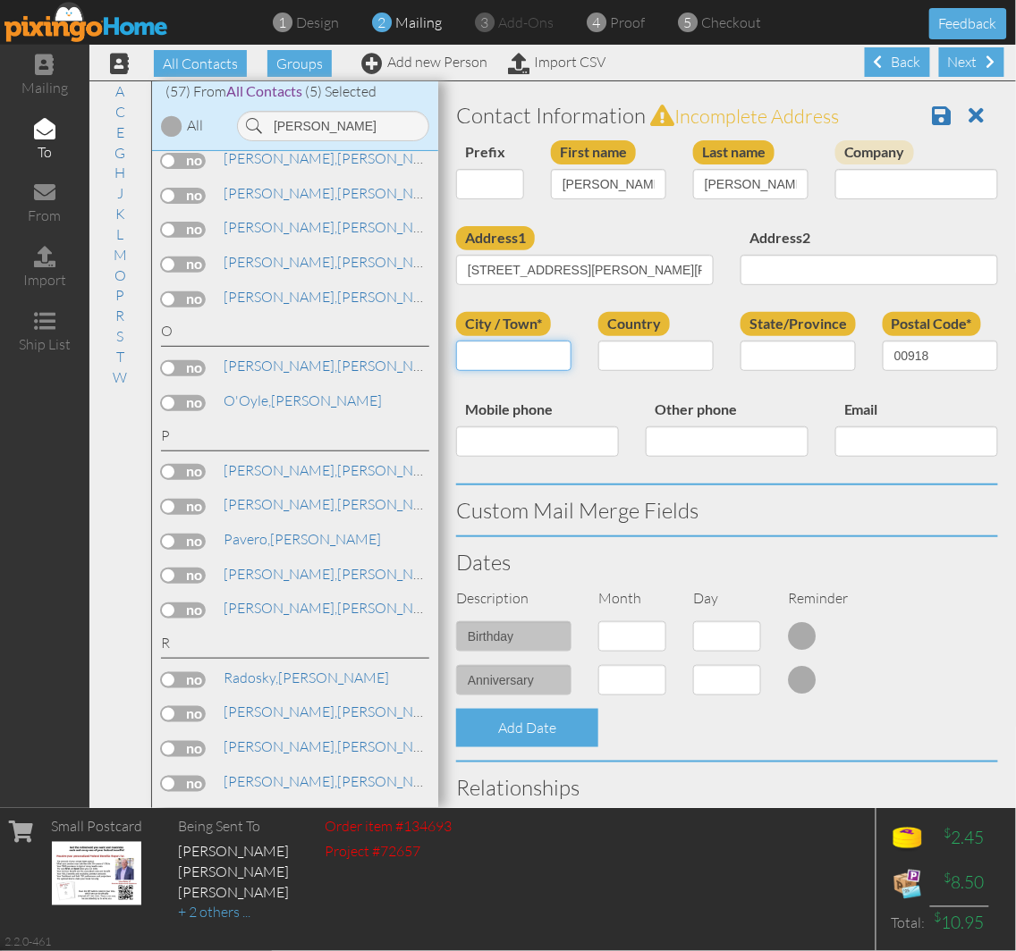
click at [510, 353] on input "City / Town*" at bounding box center [513, 356] width 115 height 30
paste input "San [PERSON_NAME]"
type input "San [PERSON_NAME]"
click at [766, 344] on input "State/Province" at bounding box center [797, 356] width 115 height 30
paste input "San [PERSON_NAME]"
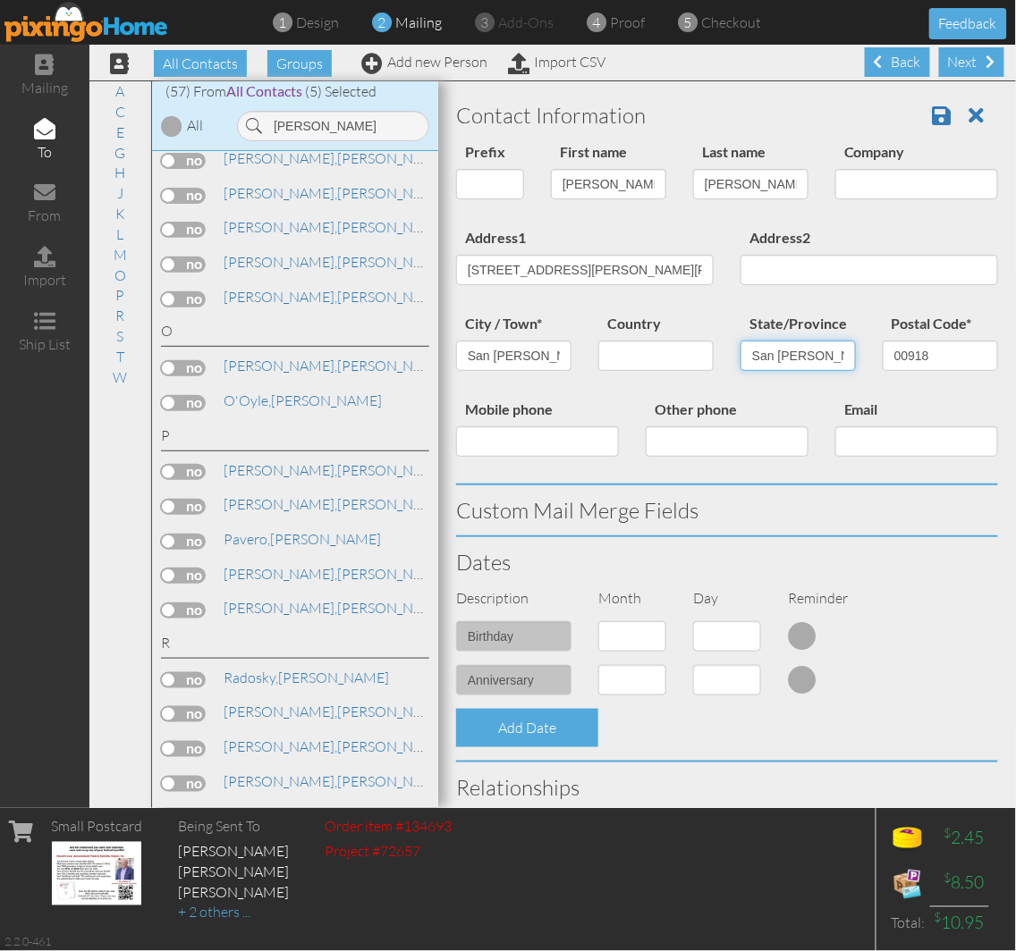
type input "San [PERSON_NAME]"
click at [642, 353] on select "[GEOGRAPHIC_DATA] -------------- [GEOGRAPHIC_DATA] [GEOGRAPHIC_DATA] [GEOGRAPHI…" at bounding box center [655, 356] width 115 height 30
select select "object:17443"
click at [598, 341] on select "[GEOGRAPHIC_DATA] -------------- [GEOGRAPHIC_DATA] [GEOGRAPHIC_DATA] [GEOGRAPHI…" at bounding box center [655, 356] width 115 height 30
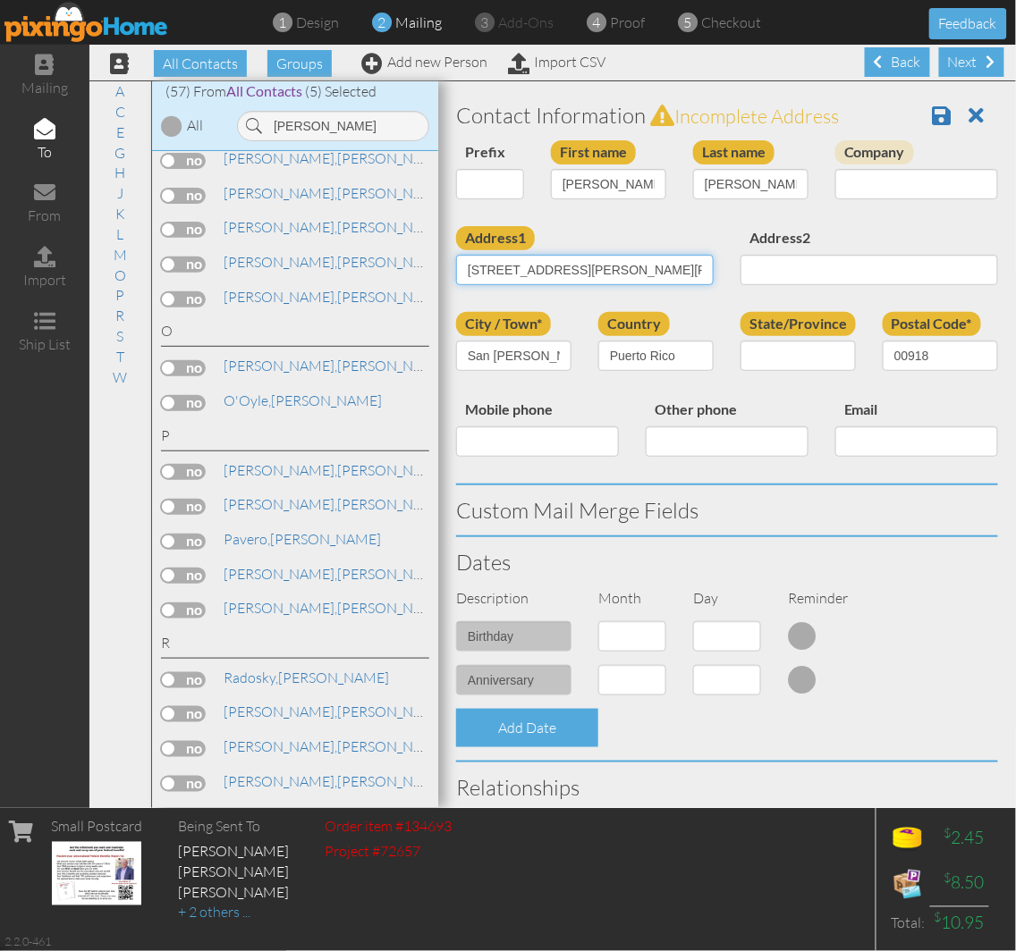
click at [606, 268] on input "[STREET_ADDRESS][PERSON_NAME][PERSON_NAME][US_STATE]" at bounding box center [584, 270] width 257 height 30
drag, startPoint x: 597, startPoint y: 269, endPoint x: 568, endPoint y: 262, distance: 30.4
click at [568, 262] on input "[STREET_ADDRESS][PERSON_NAME][PERSON_NAME][US_STATE]" at bounding box center [584, 270] width 257 height 30
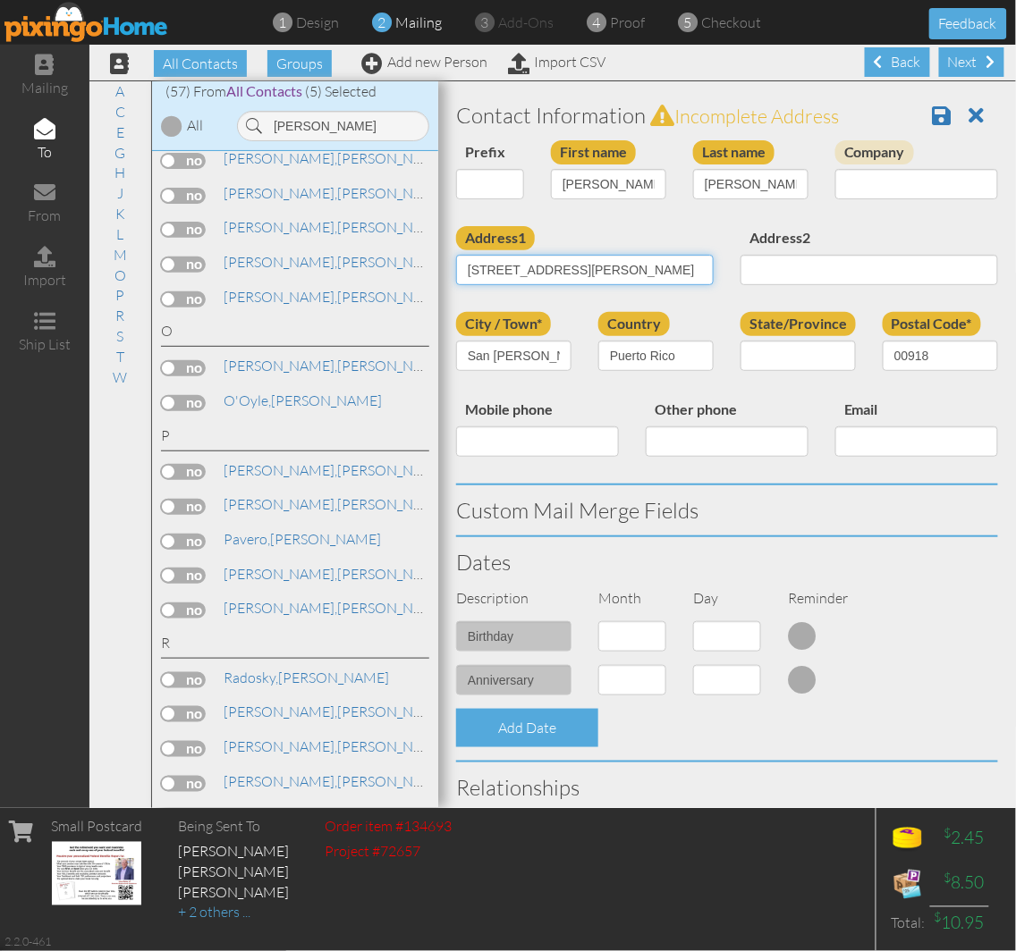
click at [599, 278] on input "[STREET_ADDRESS][PERSON_NAME]" at bounding box center [584, 270] width 257 height 30
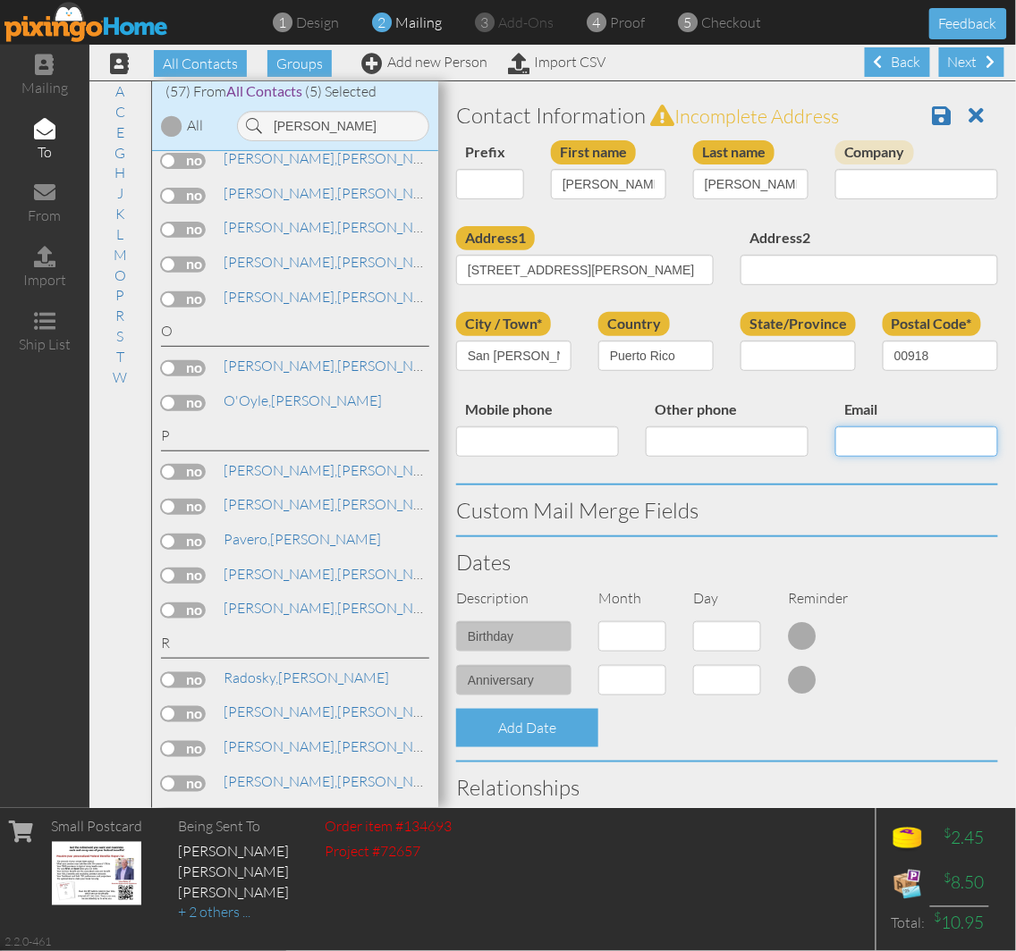
click at [859, 442] on input "Email" at bounding box center [916, 441] width 163 height 30
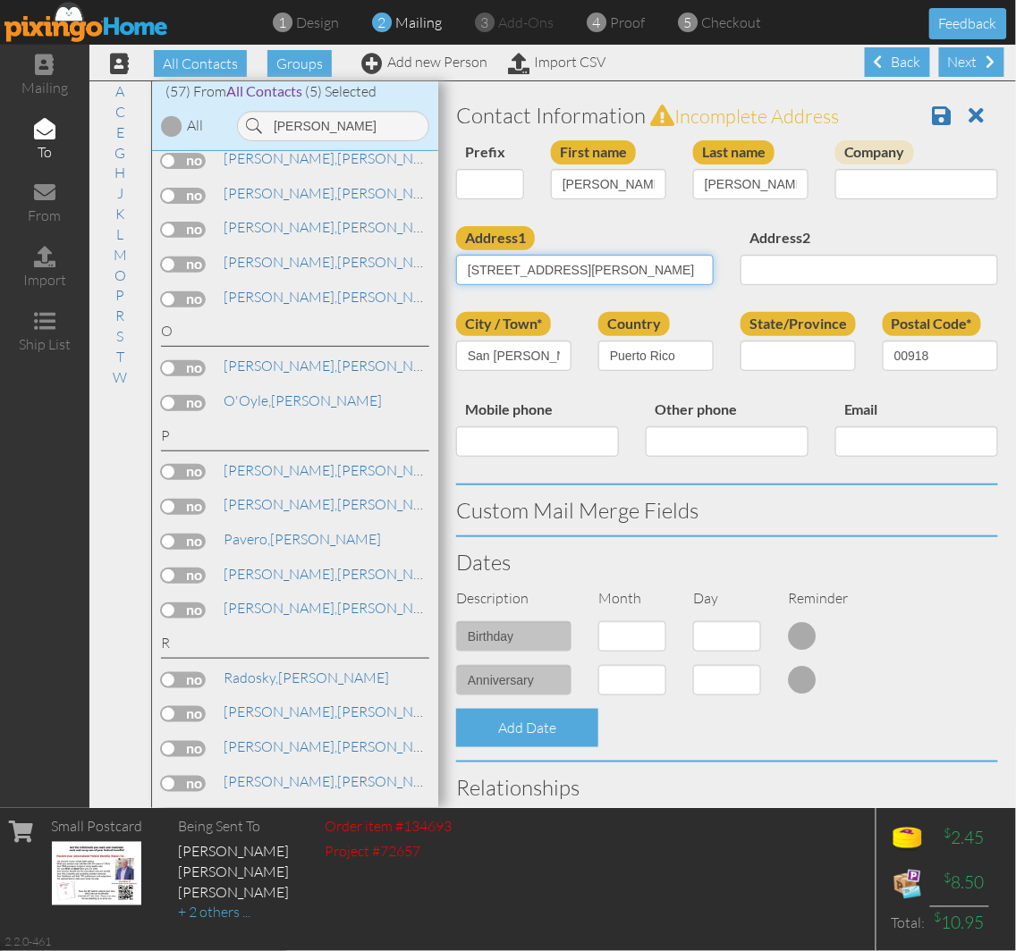
click at [640, 266] on input "[STREET_ADDRESS][PERSON_NAME]" at bounding box center [584, 270] width 257 height 30
drag, startPoint x: 573, startPoint y: 268, endPoint x: 886, endPoint y: 293, distance: 313.9
click at [886, 293] on div "Address1 [STREET_ADDRESS][PERSON_NAME] Address2" at bounding box center [727, 269] width 569 height 86
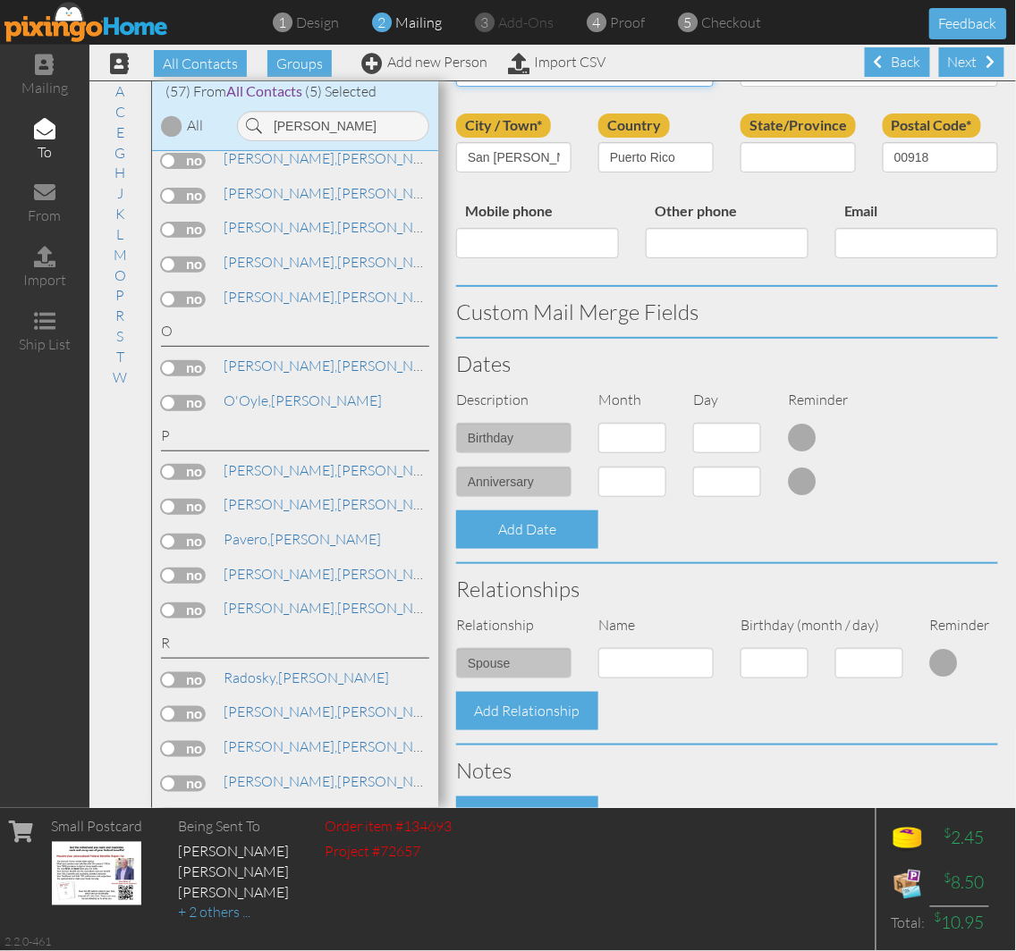
scroll to position [445, 0]
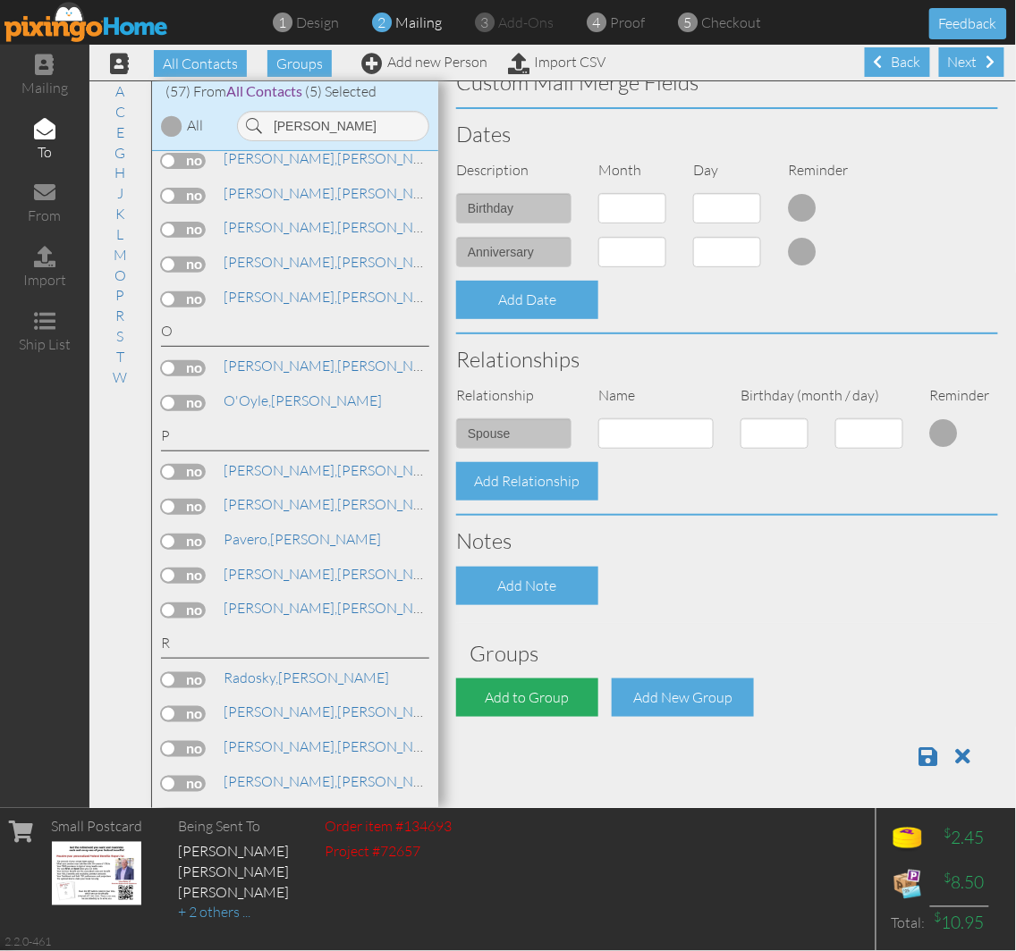
type input "[STREET_ADDRESS][PERSON_NAME] Cond Plaza Antillana"
click at [520, 694] on div "Add to Group" at bounding box center [527, 698] width 142 height 38
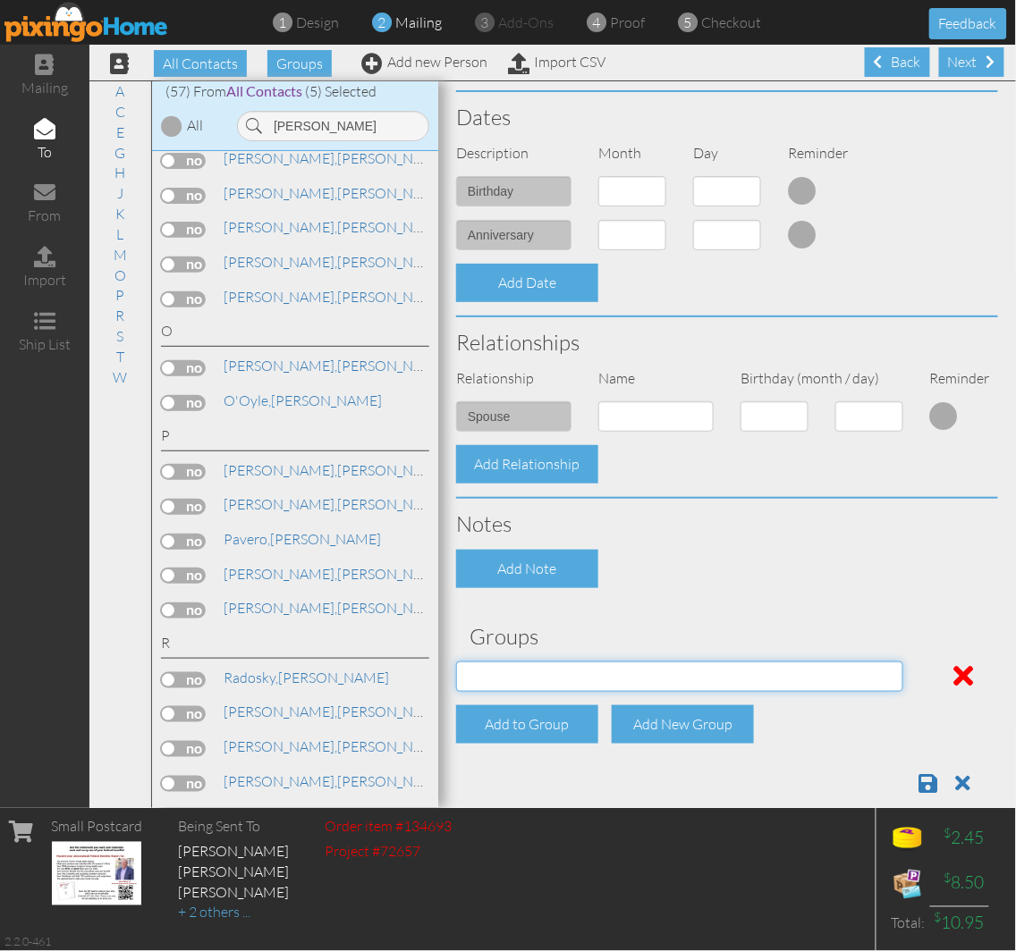
click at [521, 692] on select "[DATE] SMARTER FEDS OSD DMEA [US_STATE] [DATE] BOP Onsite 08/12 [US_STATE] Regi…" at bounding box center [679, 677] width 447 height 30
select select "object:17515"
click at [456, 678] on select "[DATE] SMARTER FEDS OSD DMEA [US_STATE] [DATE] BOP Onsite 08/12 [US_STATE] Regi…" at bounding box center [679, 677] width 447 height 30
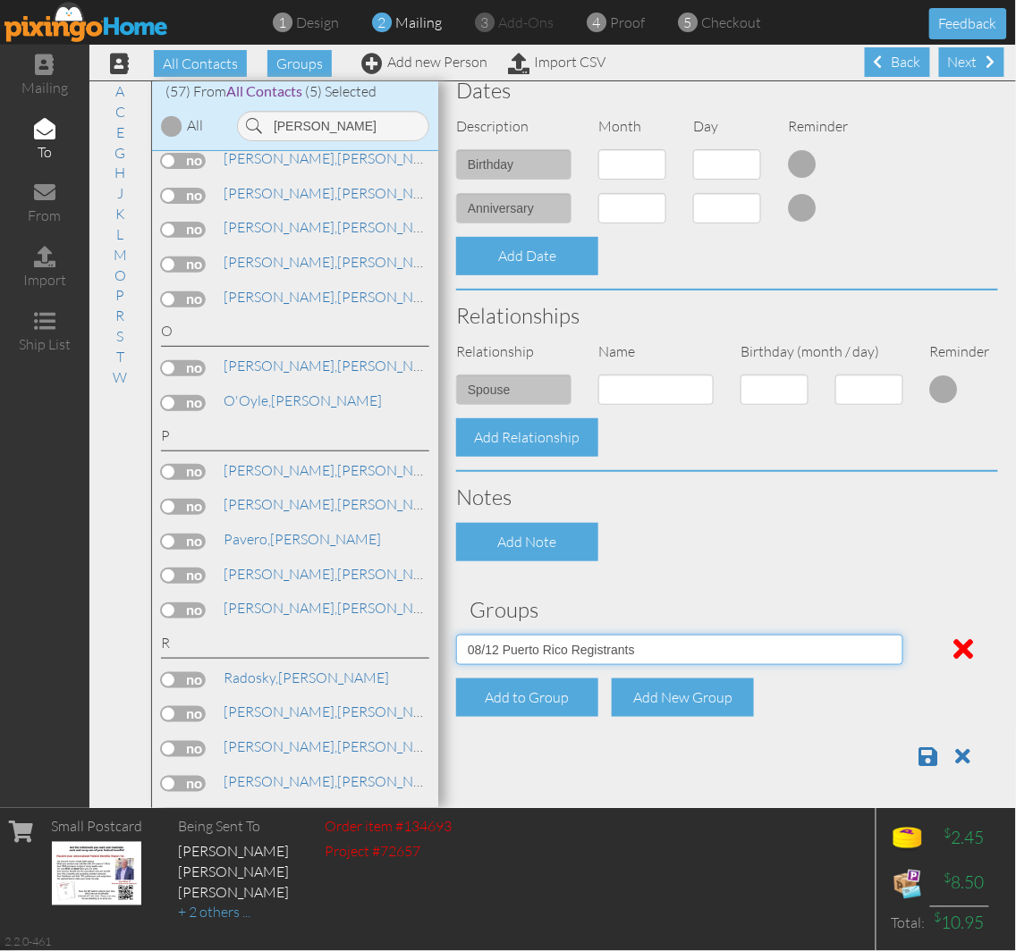
scroll to position [489, 0]
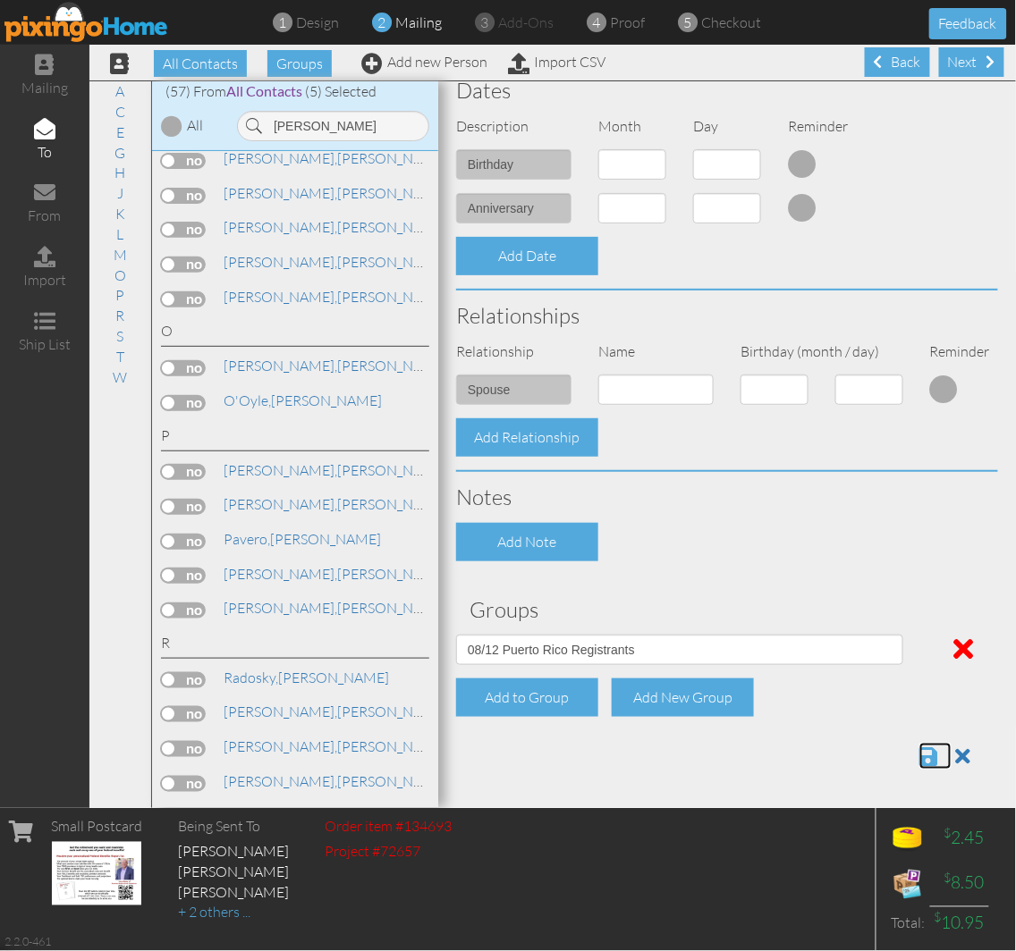
click at [919, 755] on span at bounding box center [928, 756] width 19 height 21
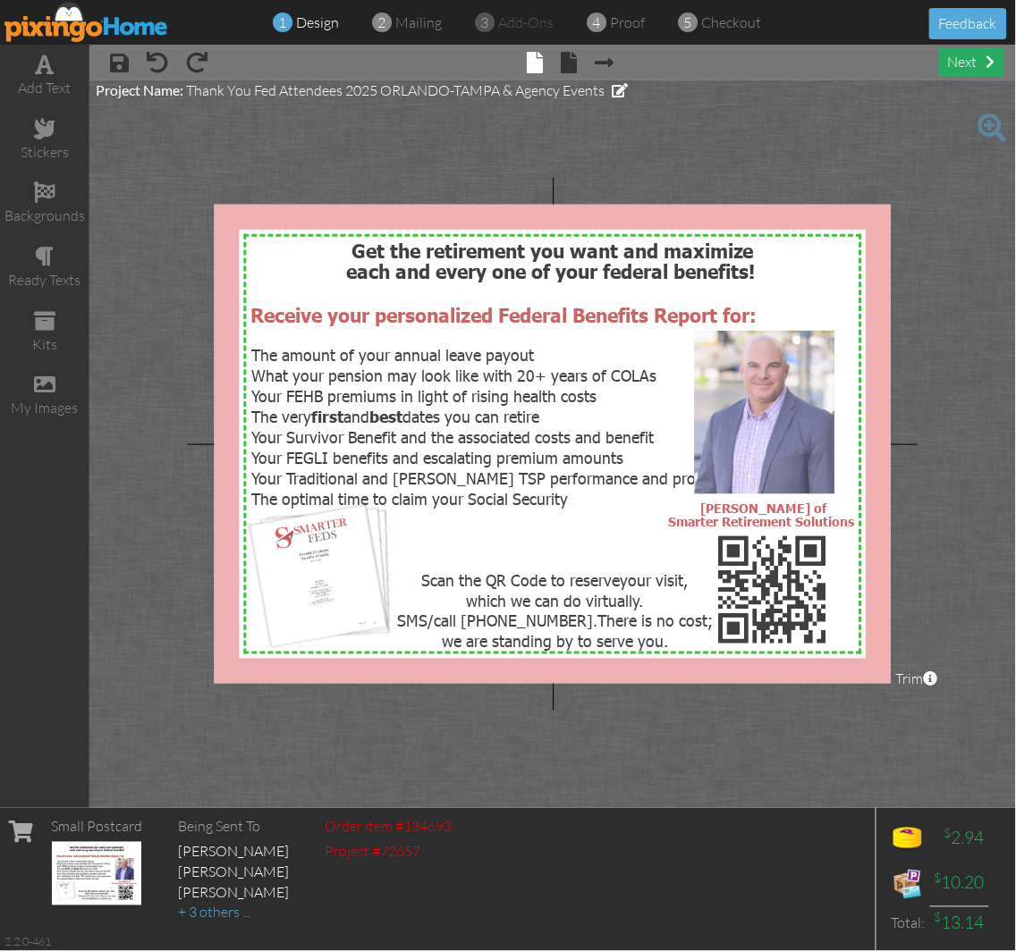
click at [954, 56] on div "next" at bounding box center [971, 62] width 65 height 30
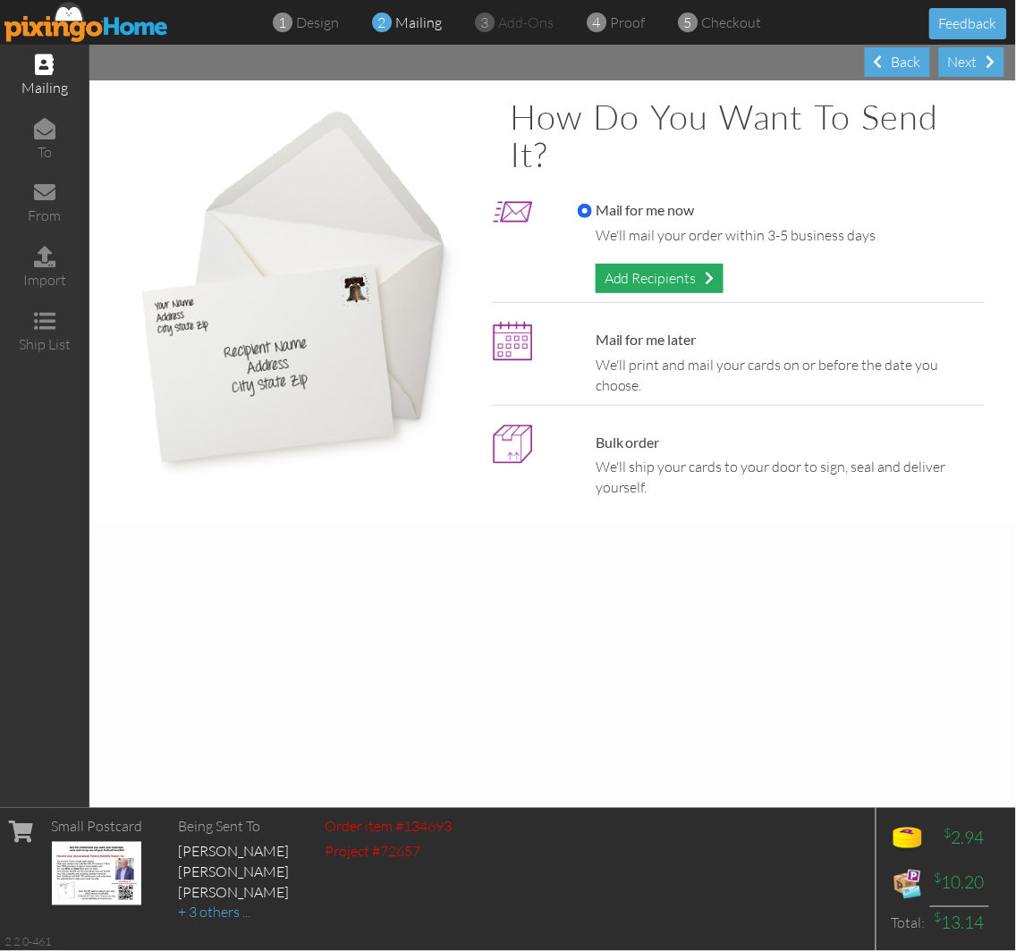
click at [696, 288] on div "Add Recipients" at bounding box center [659, 279] width 128 height 30
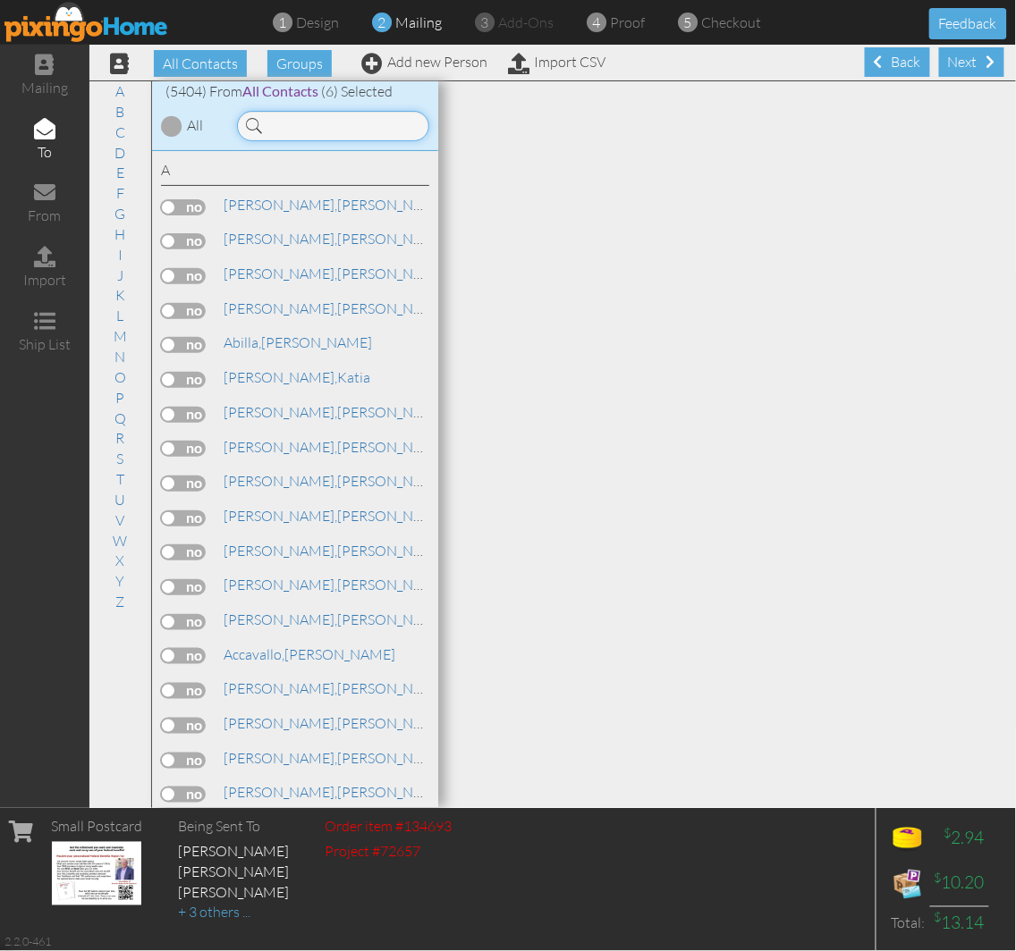
click at [304, 123] on input at bounding box center [333, 126] width 192 height 30
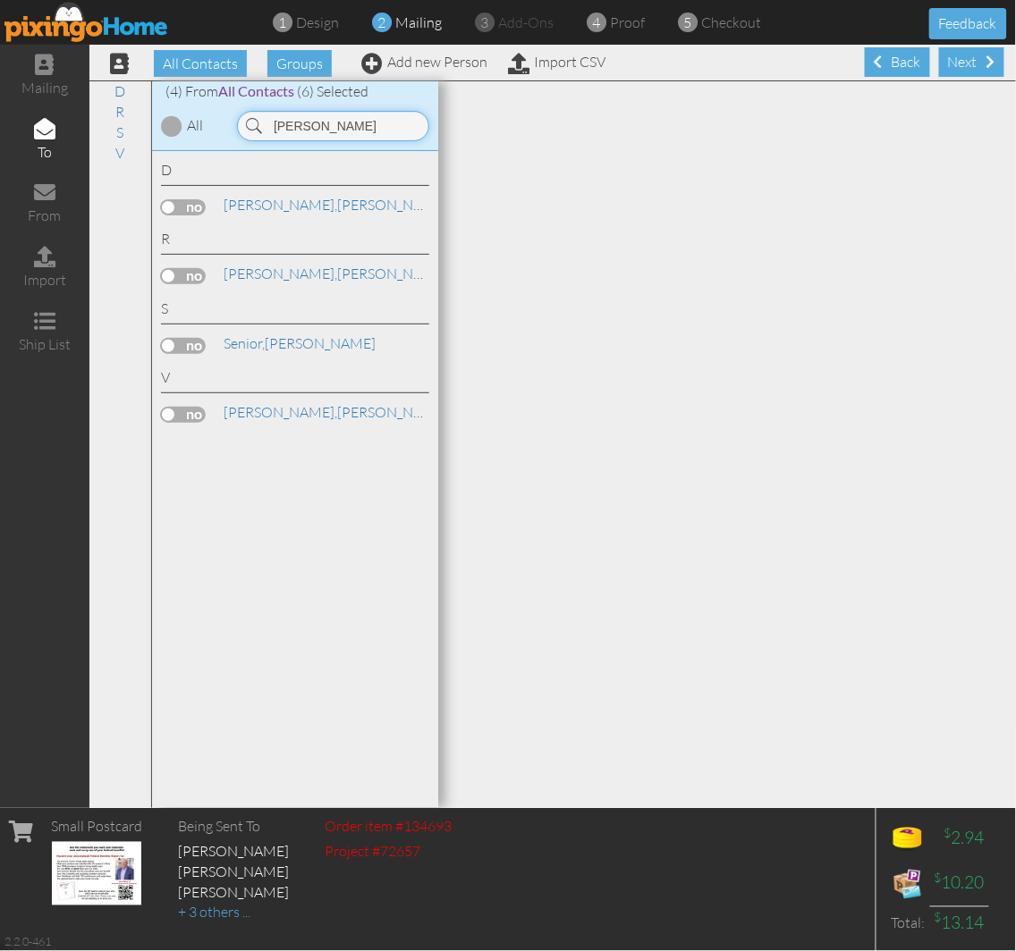
type input "ingrid"
click at [171, 415] on label at bounding box center [183, 415] width 45 height 16
click at [0, 0] on input "checkbox" at bounding box center [0, 0] width 0 height 0
click at [941, 63] on div "Next" at bounding box center [971, 62] width 65 height 30
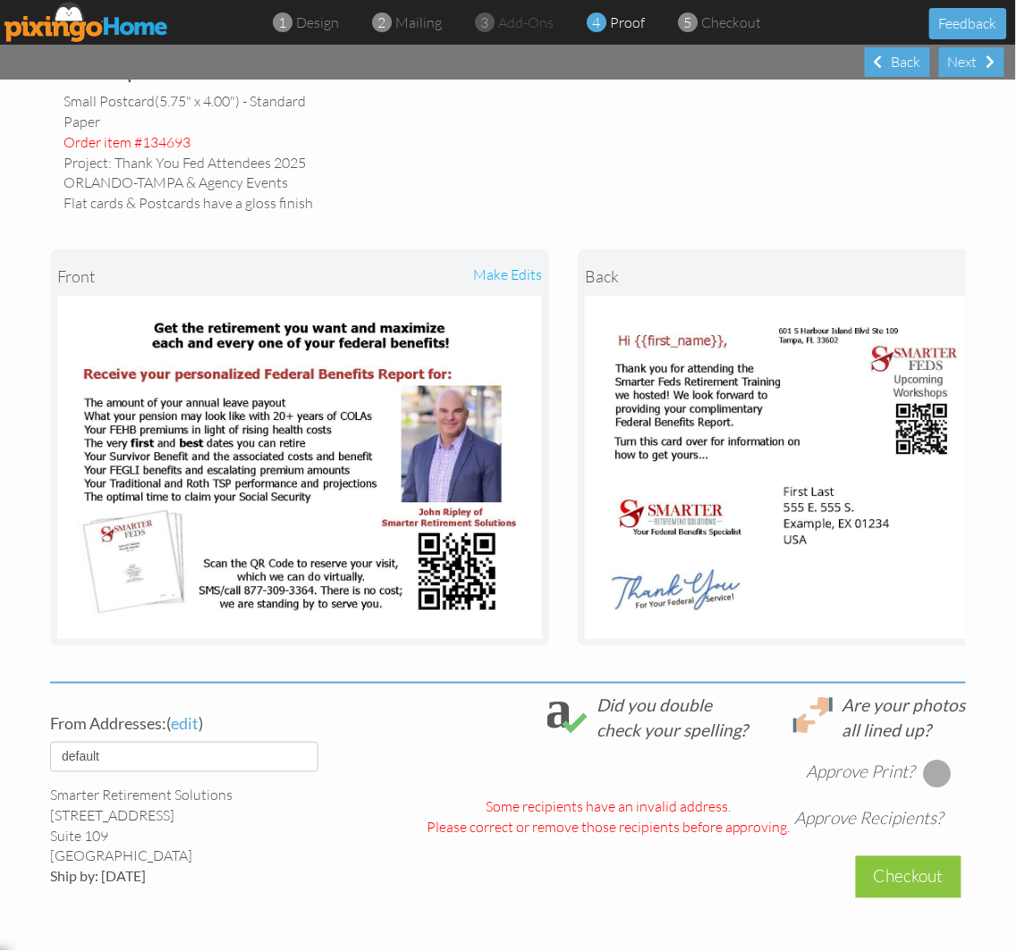
scroll to position [331, 0]
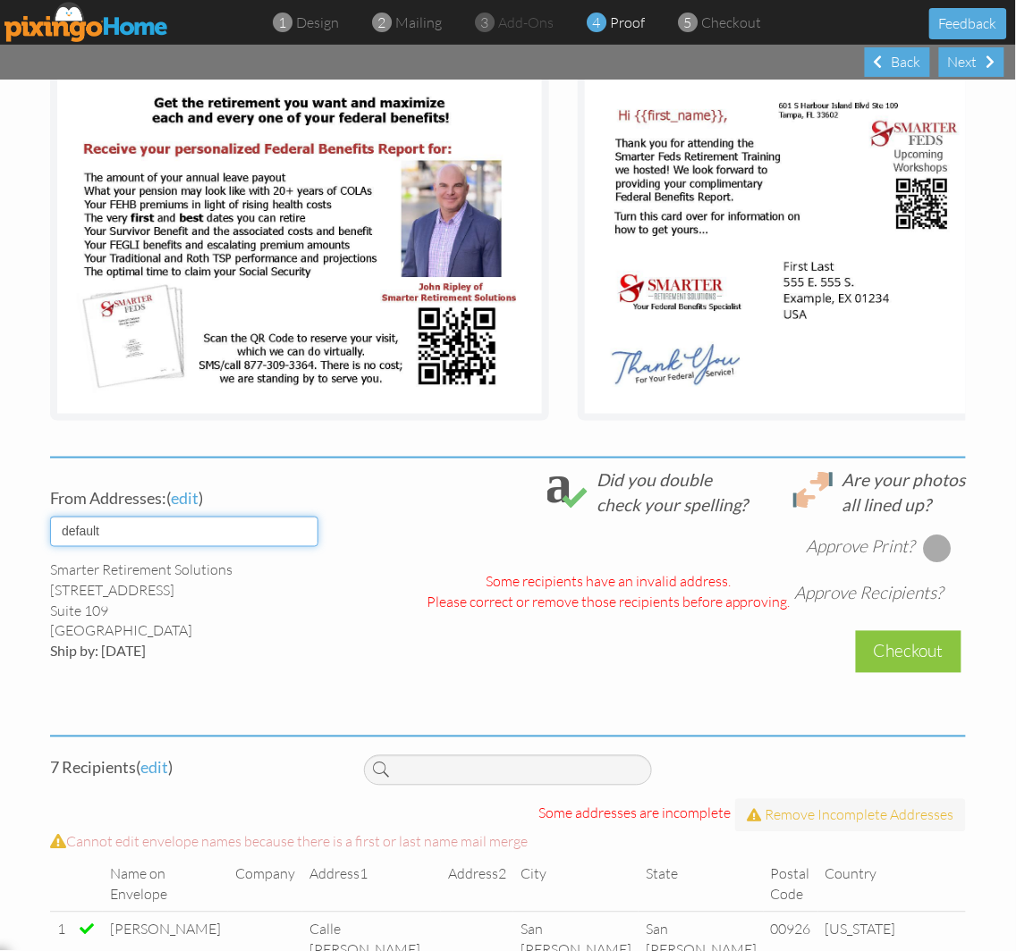
click at [222, 547] on select "default HOME DENVER Team AUSTIN Team COL SPGS team ORLANDO Team Replica Wealth …" at bounding box center [184, 532] width 268 height 30
select select "object:17279"
click at [50, 529] on select "default HOME DENVER Team AUSTIN Team COL SPGS team ORLANDO Team Replica Wealth …" at bounding box center [184, 532] width 268 height 30
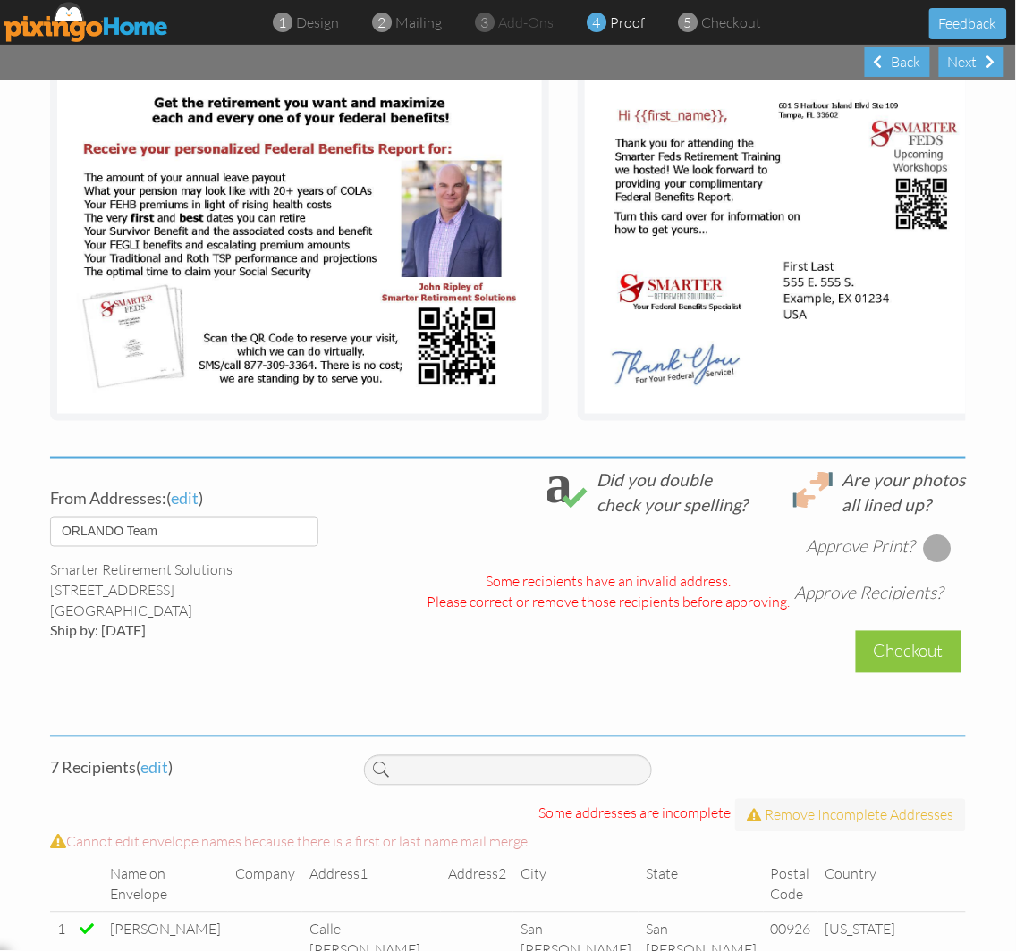
click at [924, 548] on div at bounding box center [938, 549] width 29 height 29
click at [596, 612] on div "Please correct or remove those recipients before approving." at bounding box center [608, 603] width 364 height 21
click at [814, 588] on div "Aug 13 2025 @ 12:09:48 PM Approve Print? Approve Recipients? Some recipients ha…" at bounding box center [665, 565] width 602 height 97
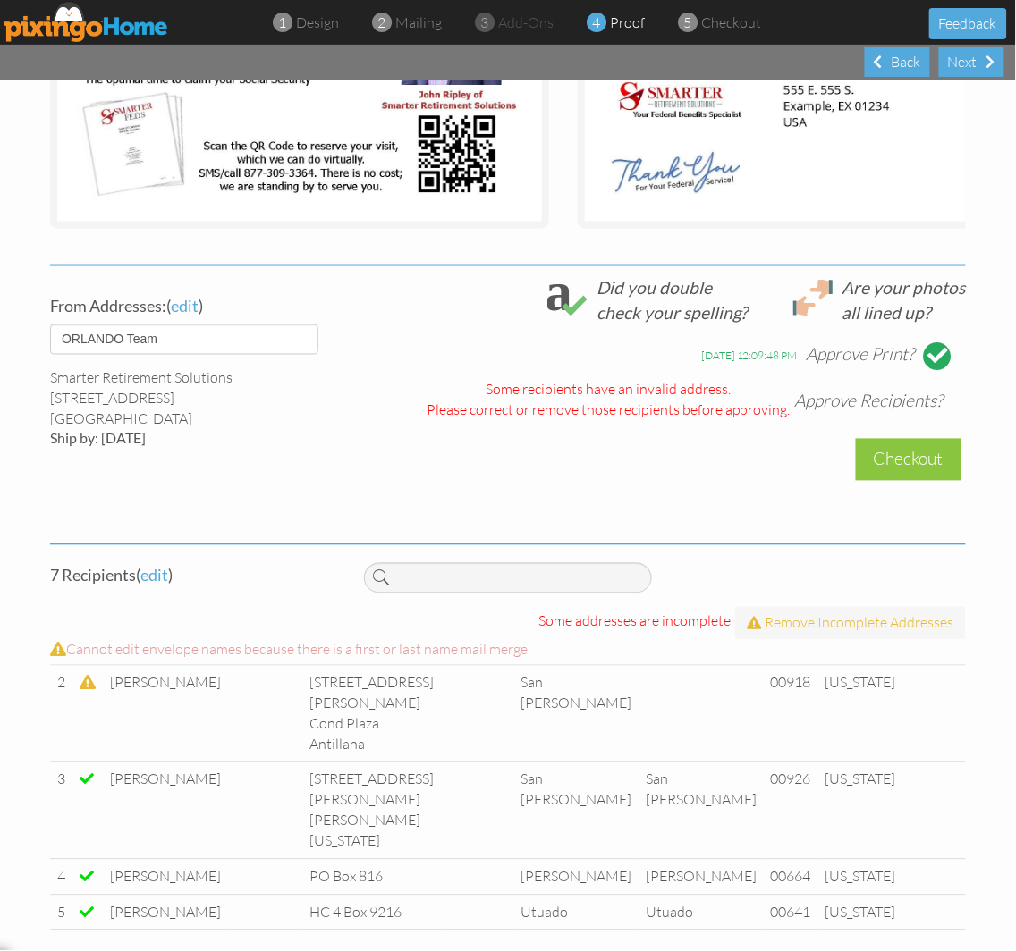
scroll to position [66, 0]
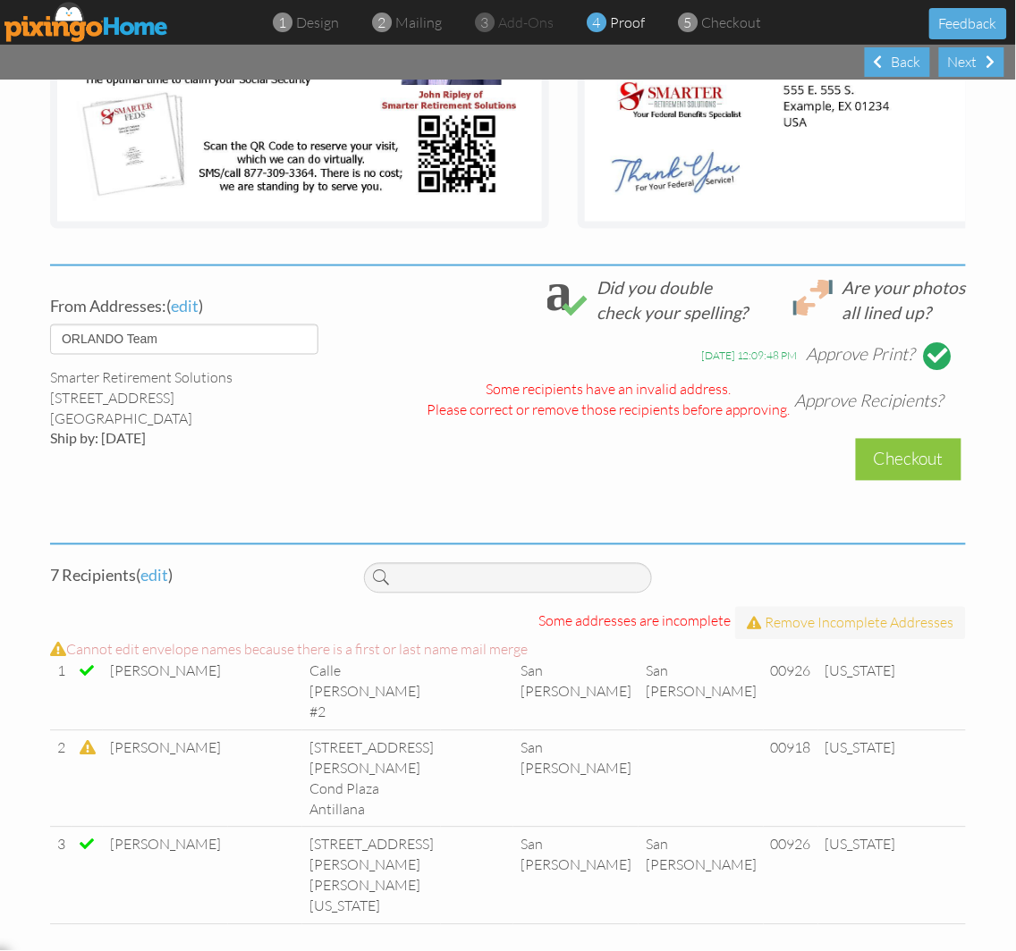
click at [430, 828] on td "7000 Carr 844 Apartment 3D7 San Juan, Puerto Rico 00926 United States" at bounding box center [371, 876] width 139 height 97
click at [256, 828] on td at bounding box center [265, 876] width 74 height 97
click at [87, 828] on td at bounding box center [87, 876] width 30 height 97
click at [302, 730] on td "[STREET_ADDRESS][PERSON_NAME] Cond Plaza Antillana" at bounding box center [371, 778] width 139 height 97
click at [81, 741] on span at bounding box center [88, 748] width 16 height 14
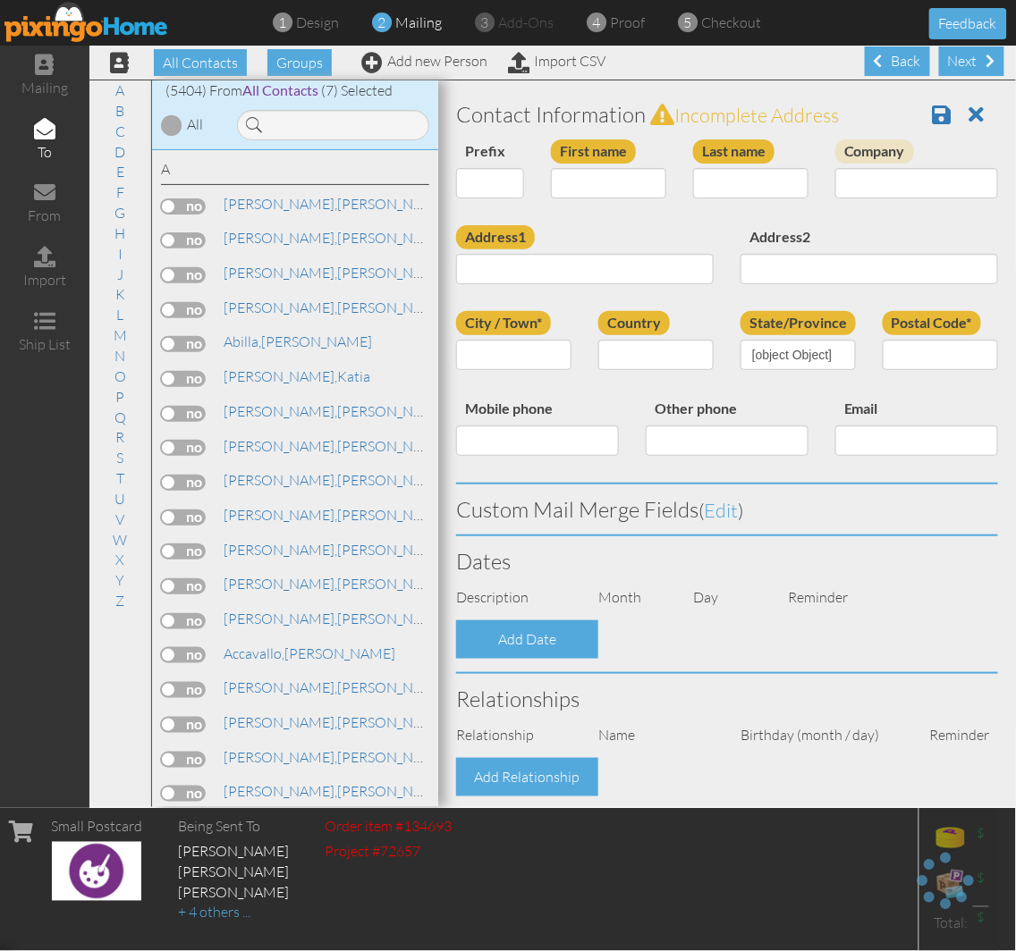
click at [681, 315] on div "Country" at bounding box center [656, 347] width 142 height 72
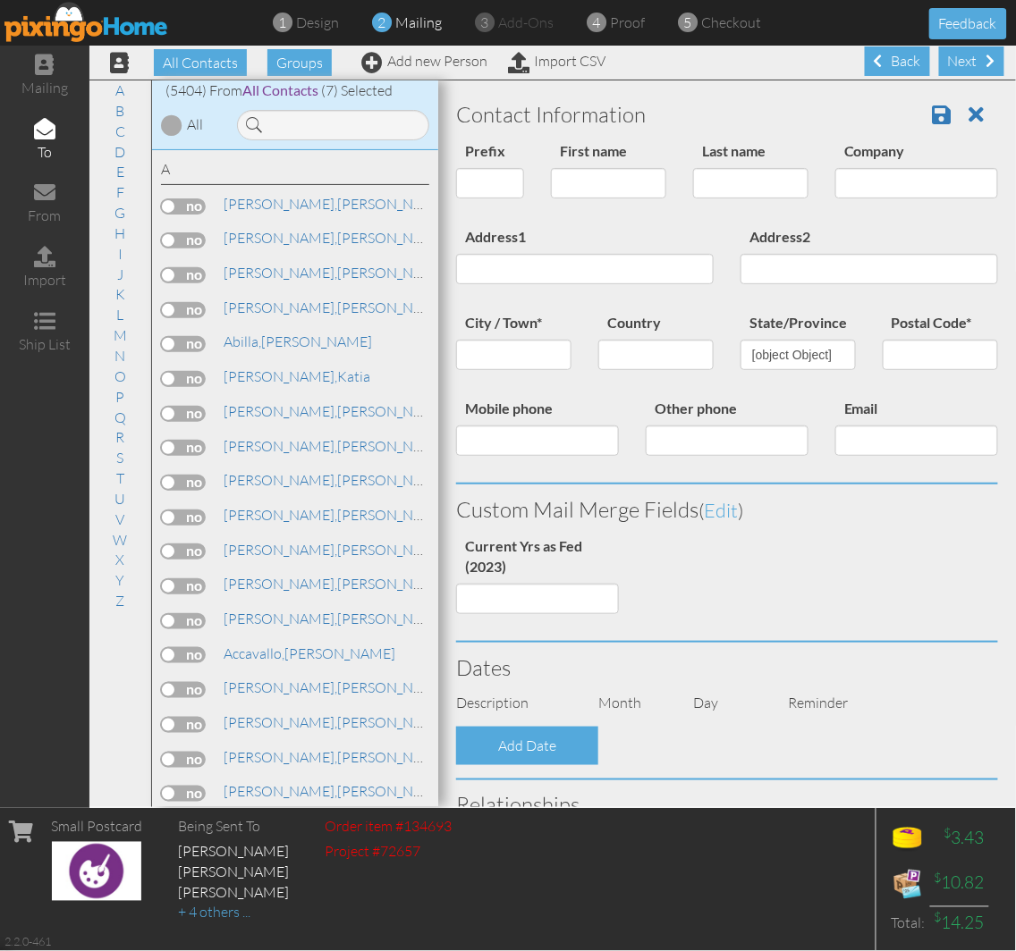
type input "[PERSON_NAME]"
type input "[STREET_ADDRESS][PERSON_NAME] Cond Plaza Antillana"
type input "San [PERSON_NAME]"
type input "00918"
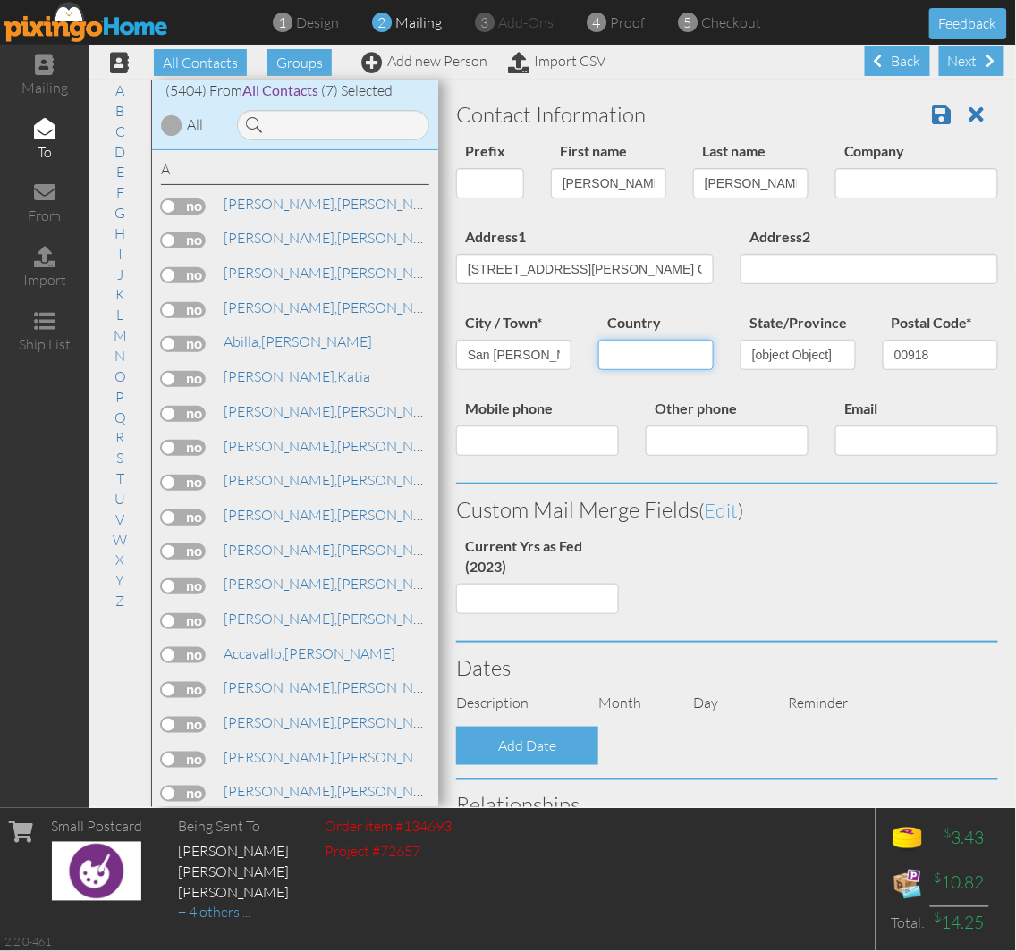
click at [664, 354] on select "Country" at bounding box center [655, 355] width 115 height 30
select select "object:29404"
select select "object:28997"
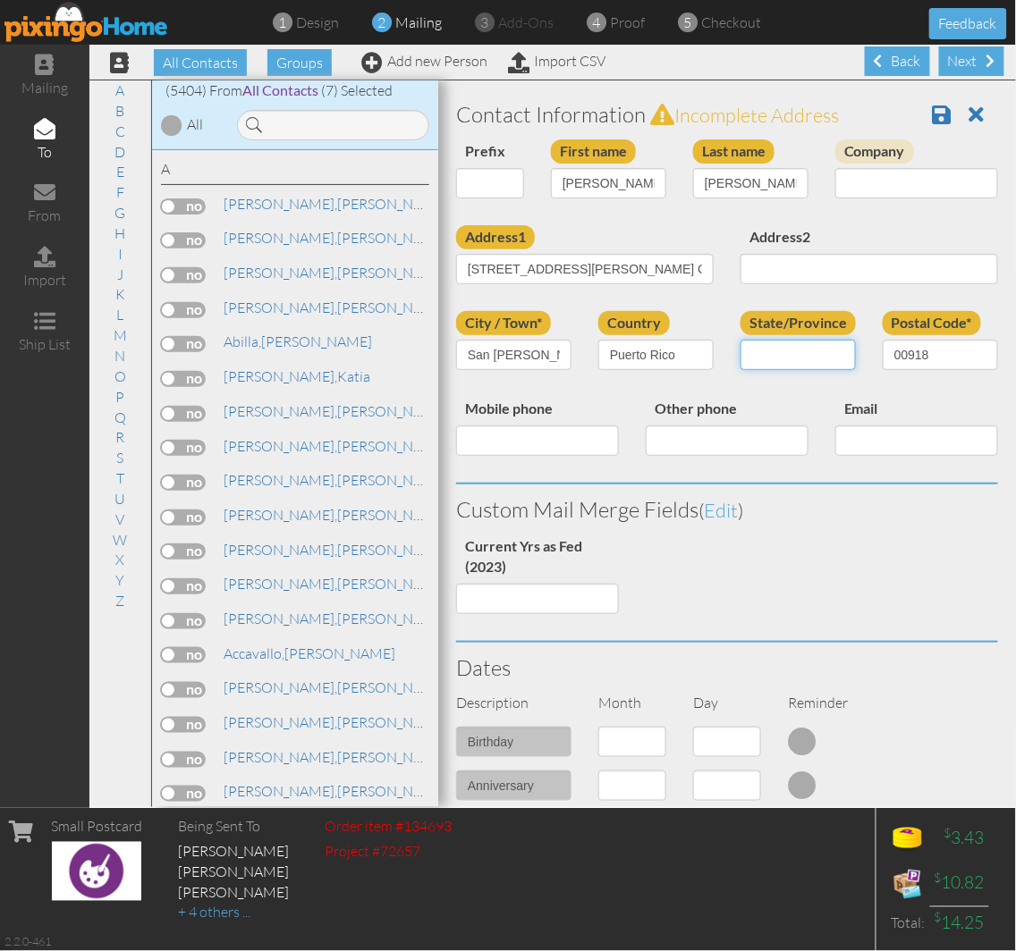
click at [788, 359] on input "State/Province" at bounding box center [797, 355] width 115 height 30
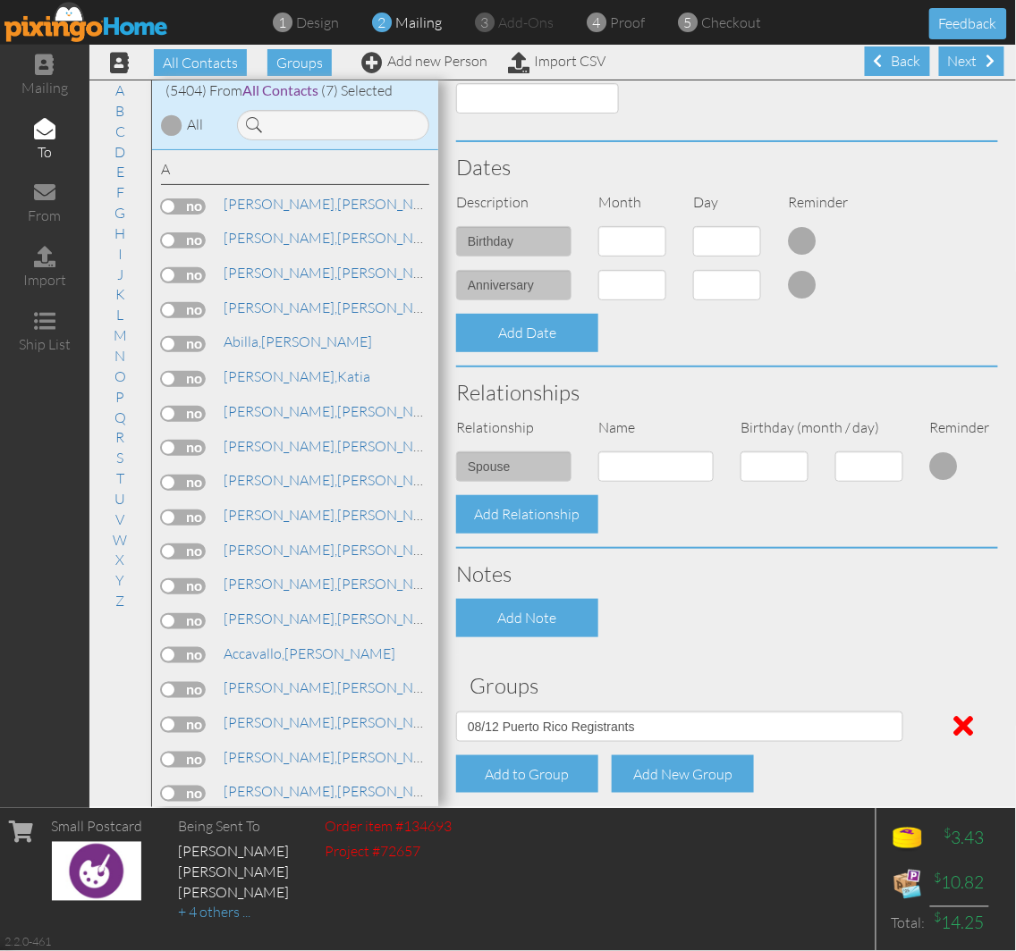
scroll to position [595, 0]
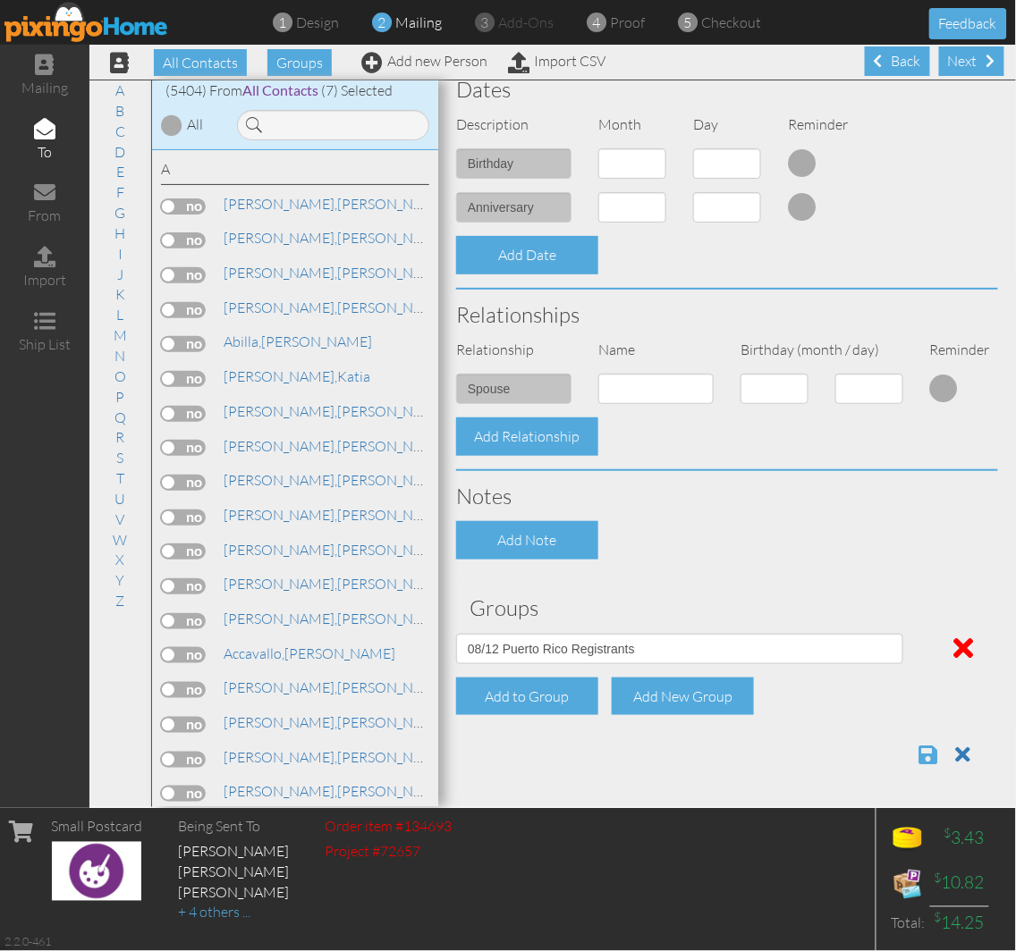
type input "San [PERSON_NAME]"
click at [919, 756] on span at bounding box center [928, 754] width 19 height 21
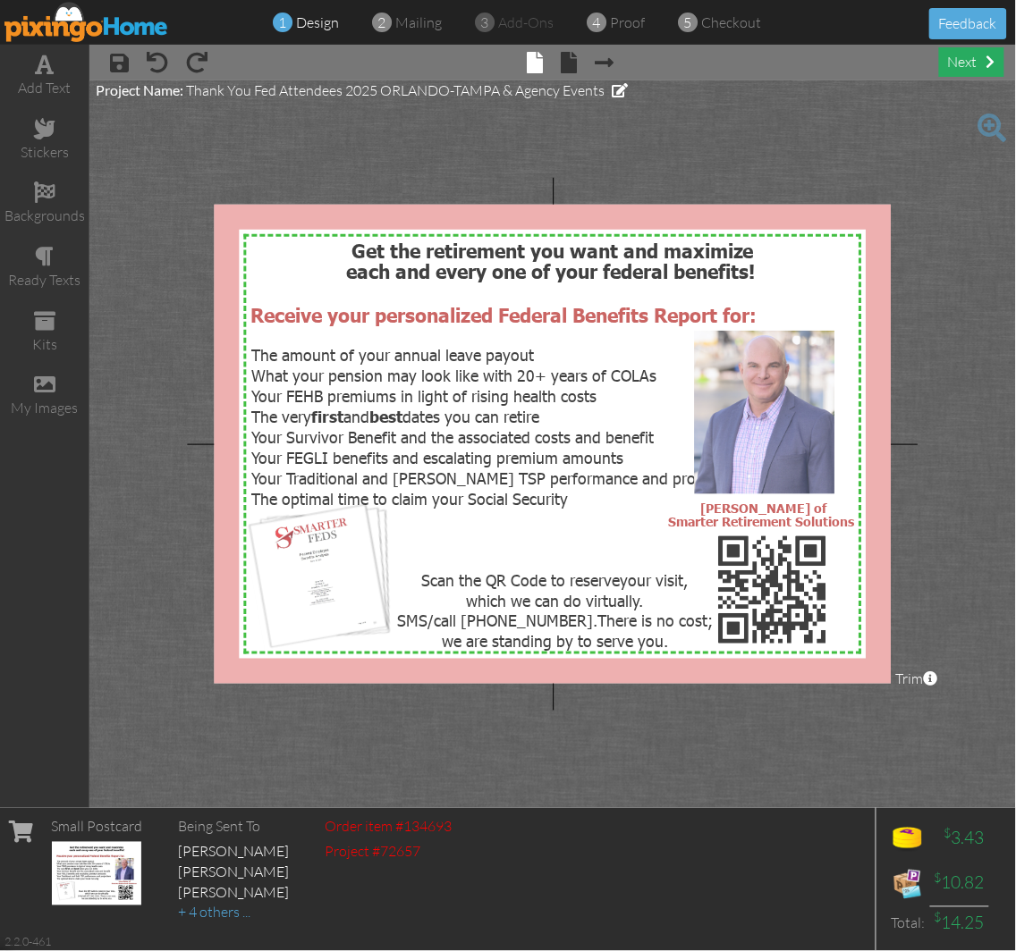
click at [967, 58] on div "next" at bounding box center [971, 62] width 65 height 30
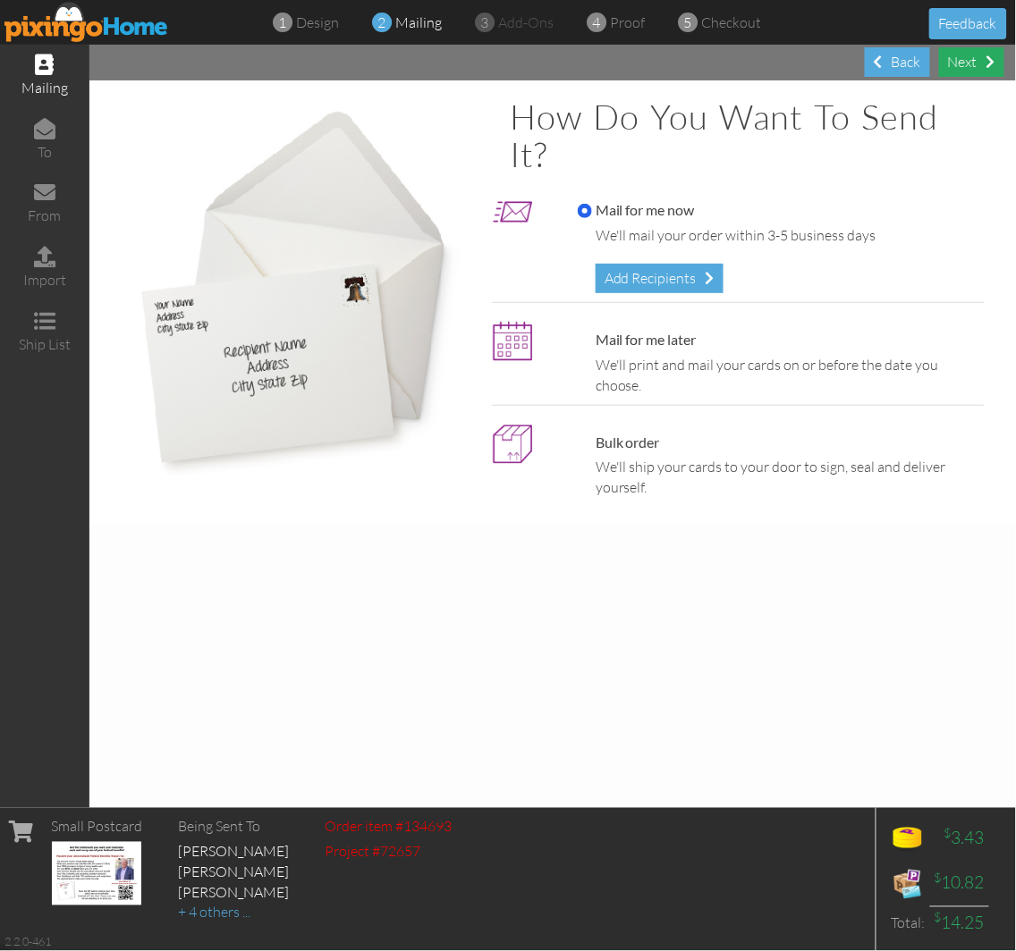
click at [967, 72] on div "Next" at bounding box center [971, 62] width 65 height 30
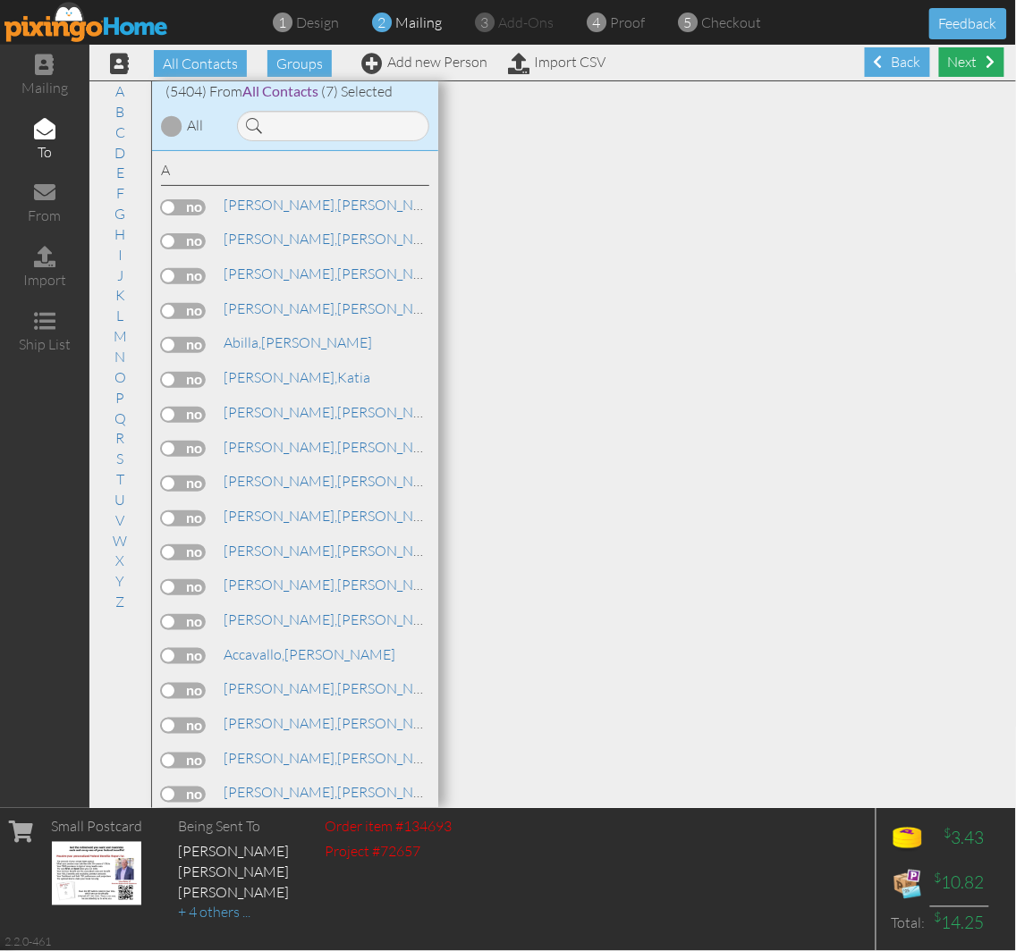
click at [976, 69] on div "Next" at bounding box center [971, 62] width 65 height 30
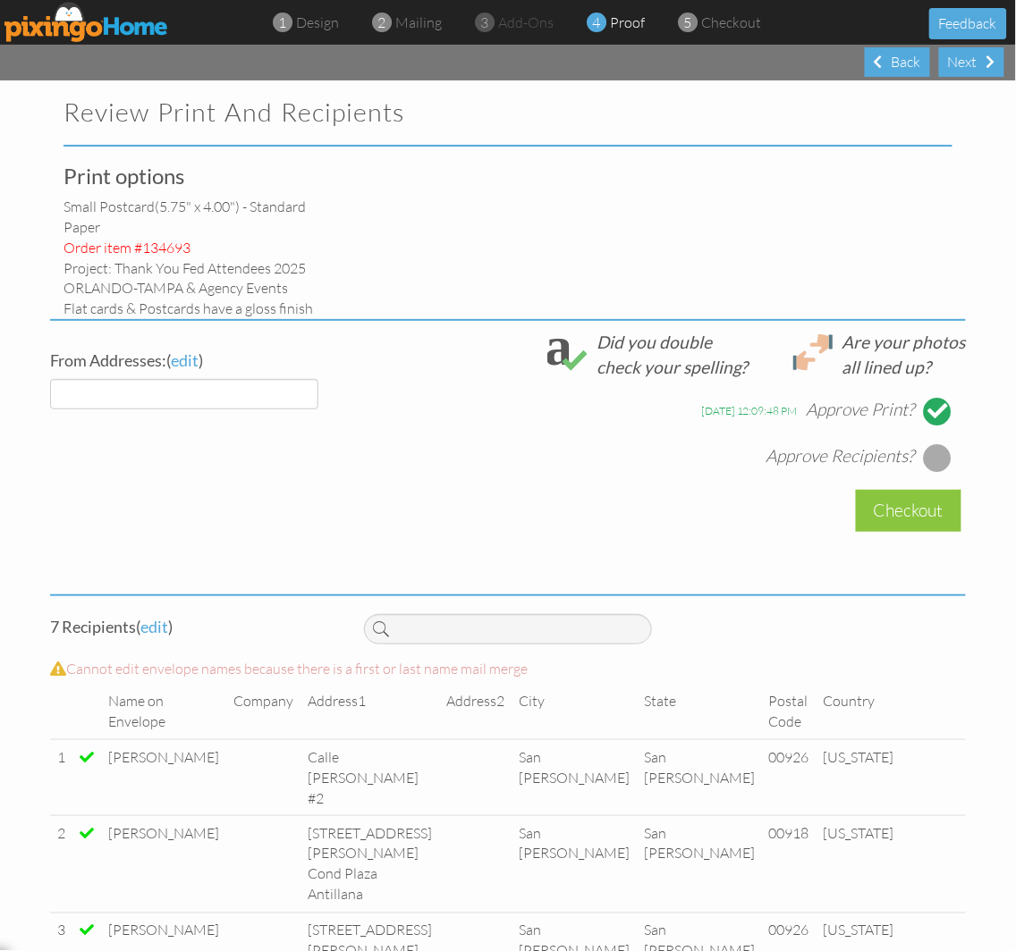
select select "object:17267"
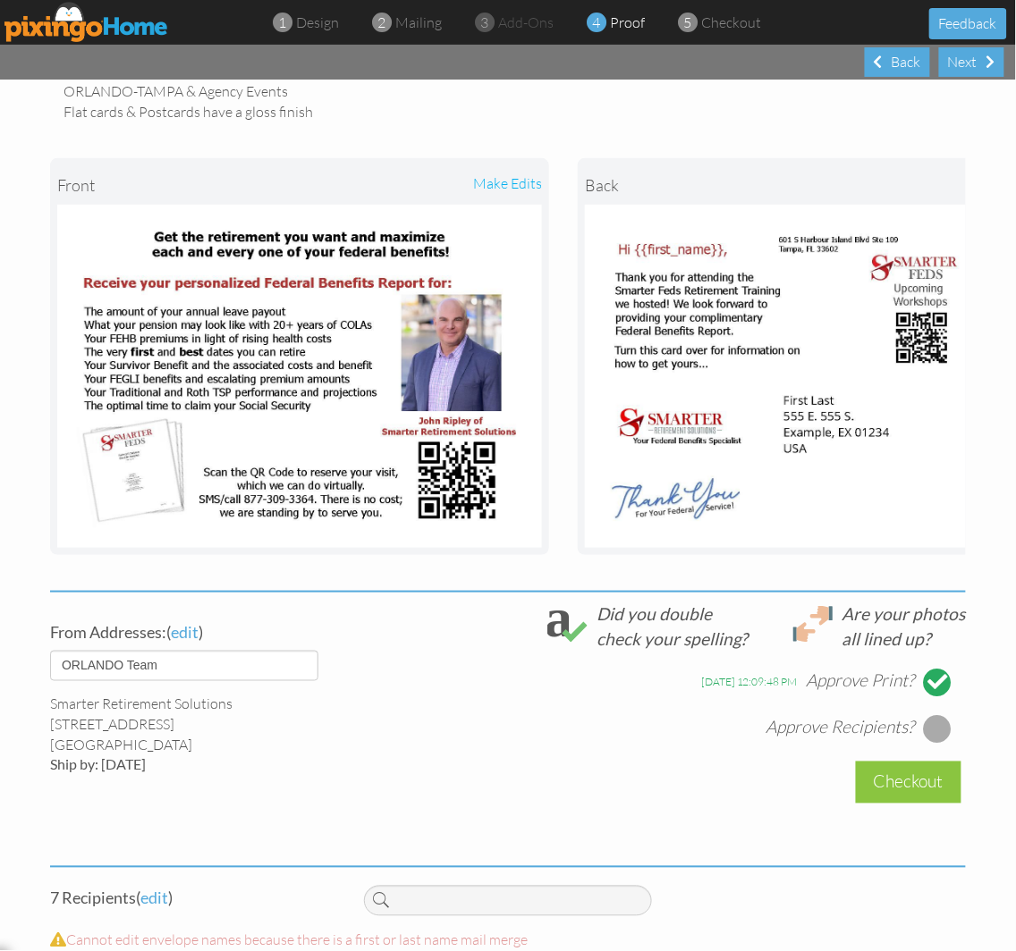
scroll to position [198, 0]
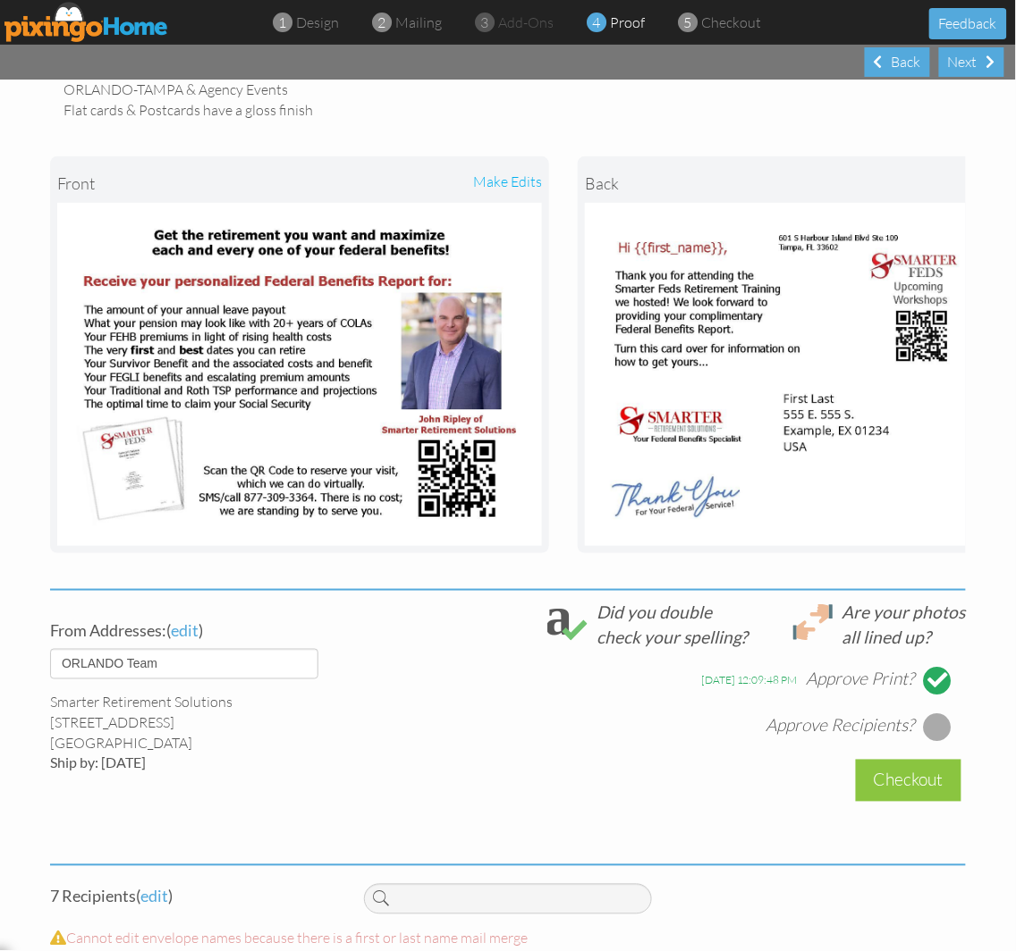
click at [936, 731] on div at bounding box center [938, 727] width 29 height 29
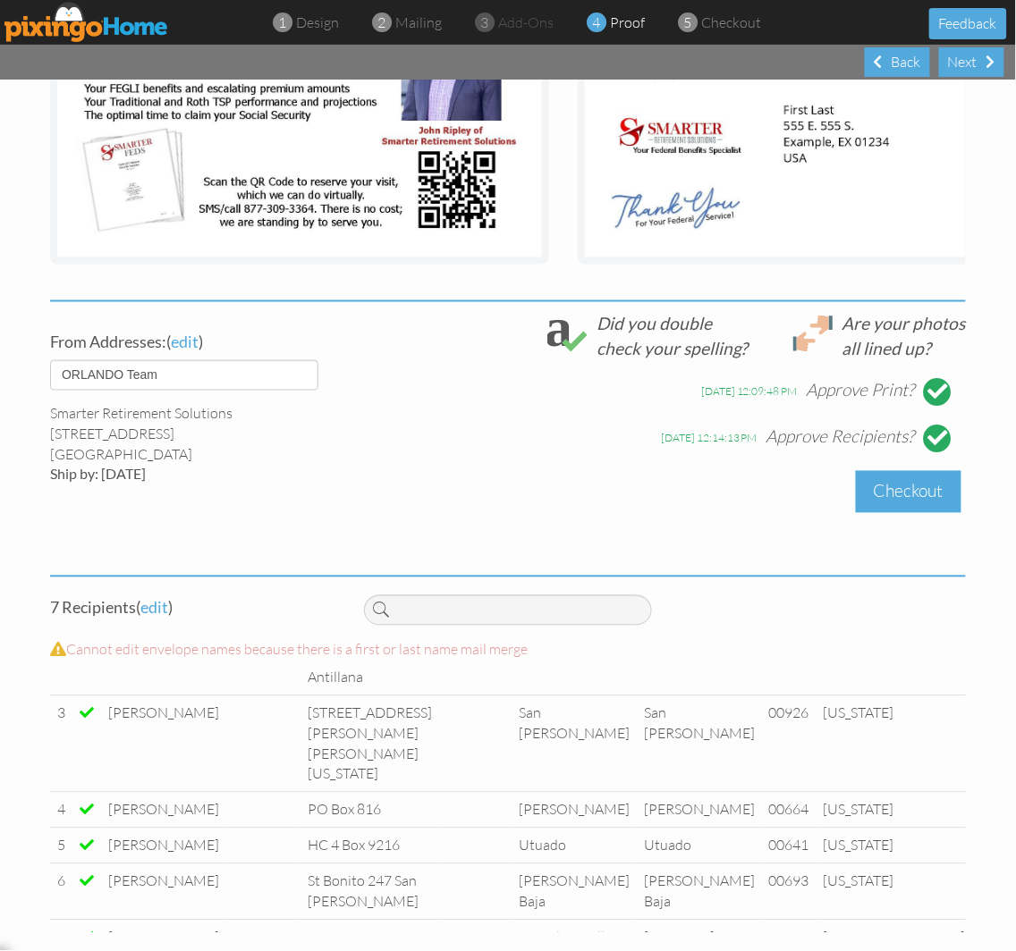
click at [915, 479] on div "Checkout" at bounding box center [908, 492] width 105 height 42
